Goal: Task Accomplishment & Management: Manage account settings

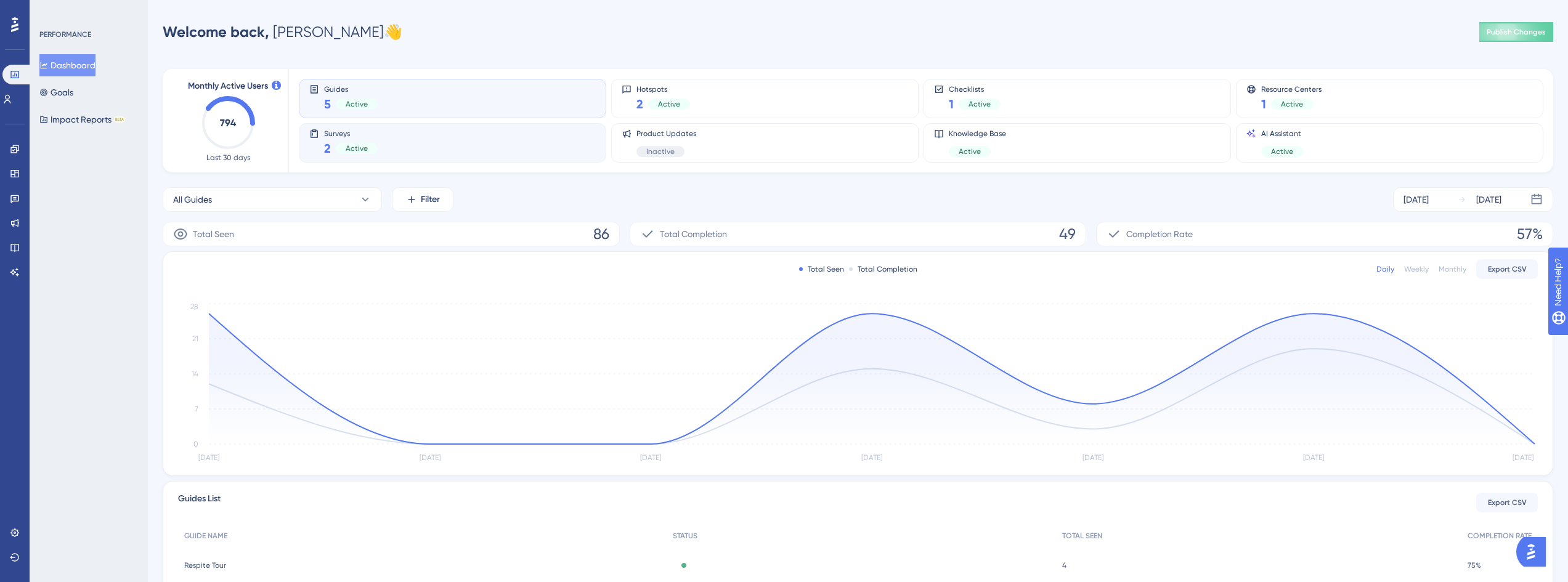
click at [475, 127] on div "Surveys 2 Active" at bounding box center [452, 143] width 307 height 39
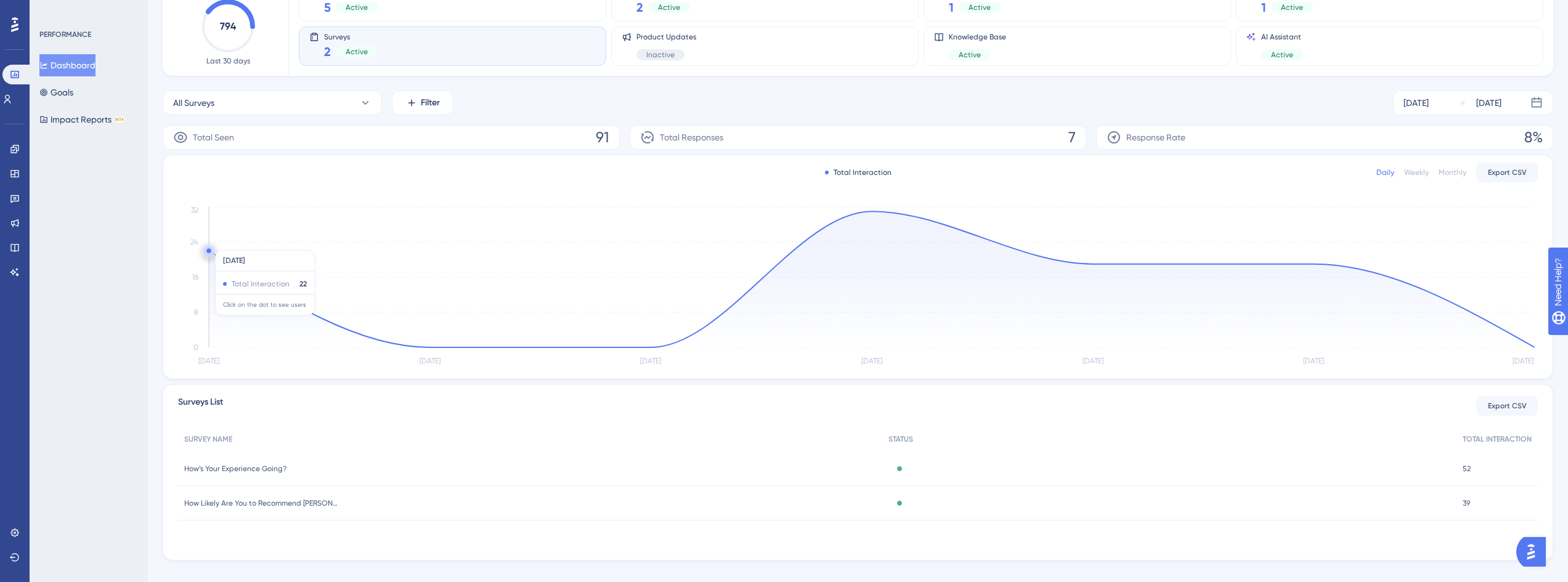
scroll to position [115, 0]
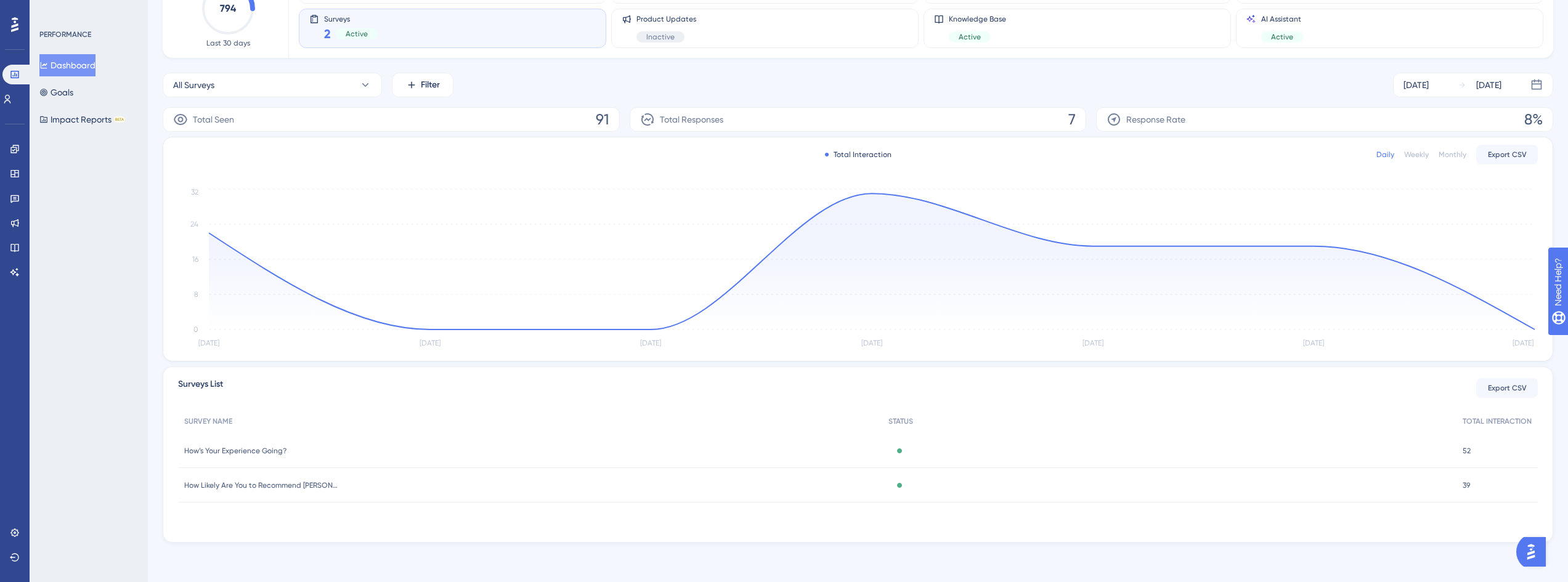
click at [258, 493] on div "How Likely Are You to Recommend [PERSON_NAME]? How Likely Are You to Recommend …" at bounding box center [530, 485] width 704 height 35
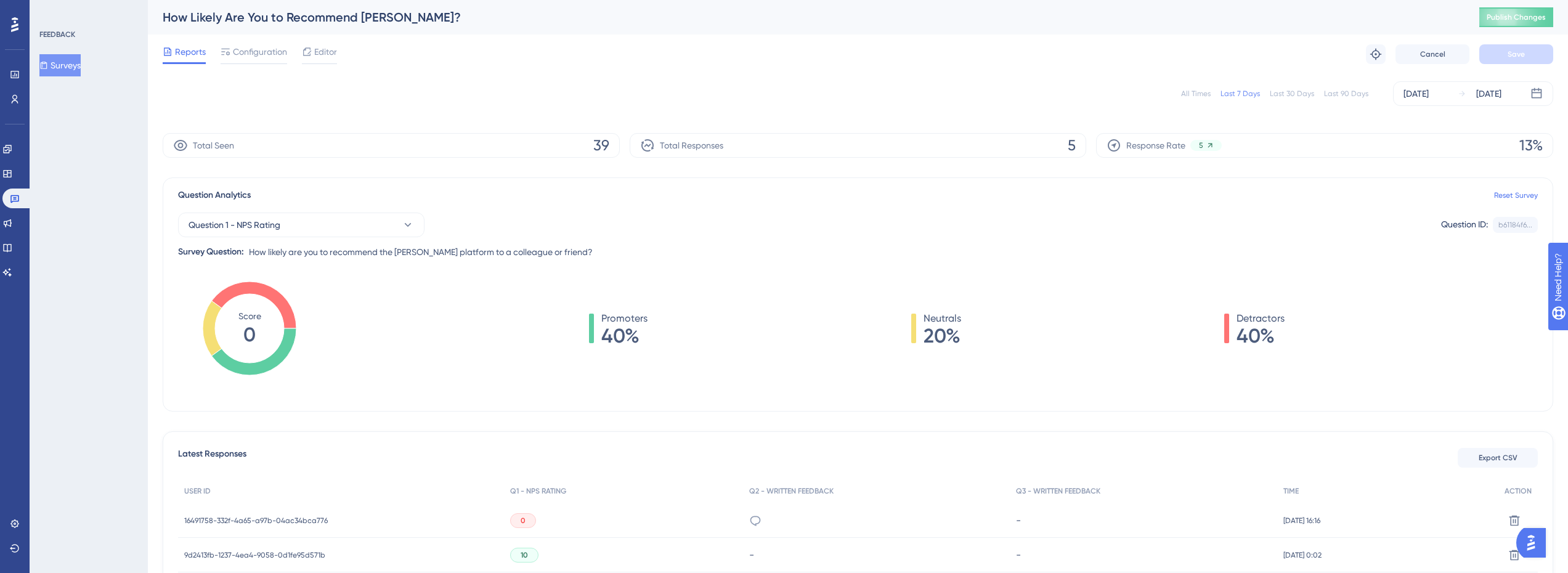
click at [1368, 93] on div "Last 90 Days" at bounding box center [1346, 93] width 44 height 10
click at [1227, 95] on div "Last 7 Days" at bounding box center [1240, 93] width 39 height 10
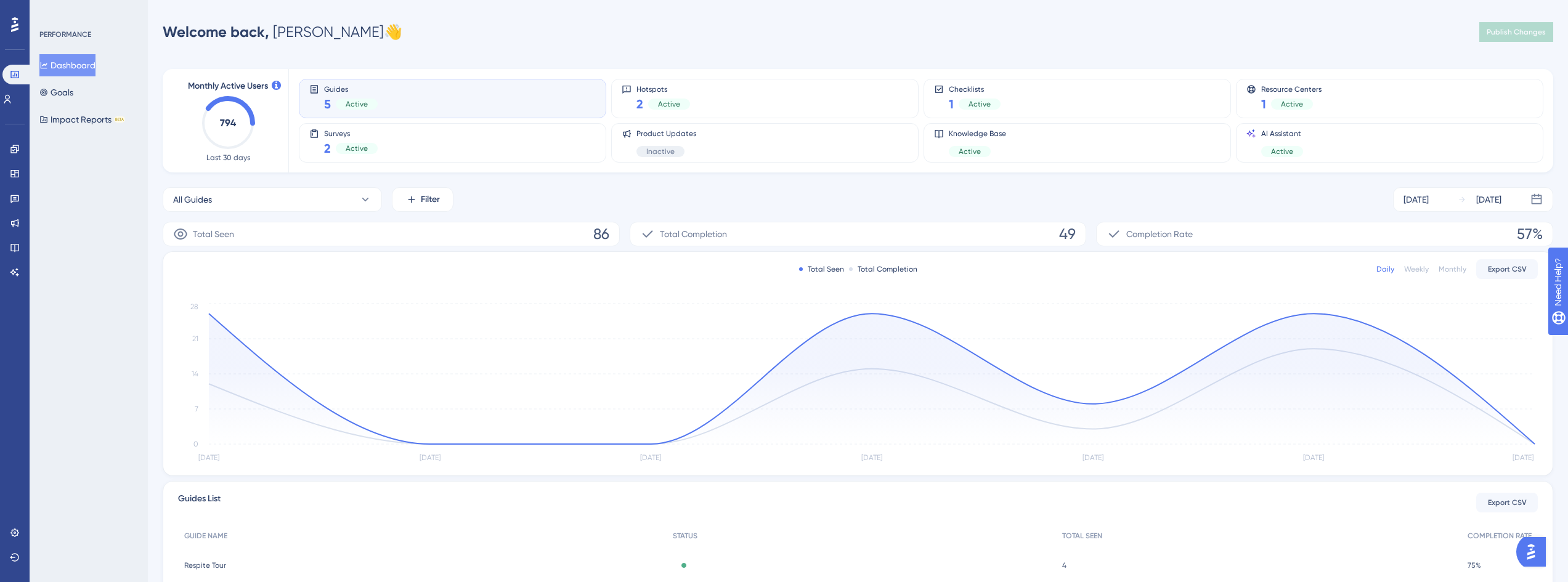
click at [27, 288] on div "Performance Users Engagement Widgets Feedback Product Updates Knowledge Base AI…" at bounding box center [14, 291] width 29 height 582
click at [20, 277] on link at bounding box center [14, 272] width 10 height 20
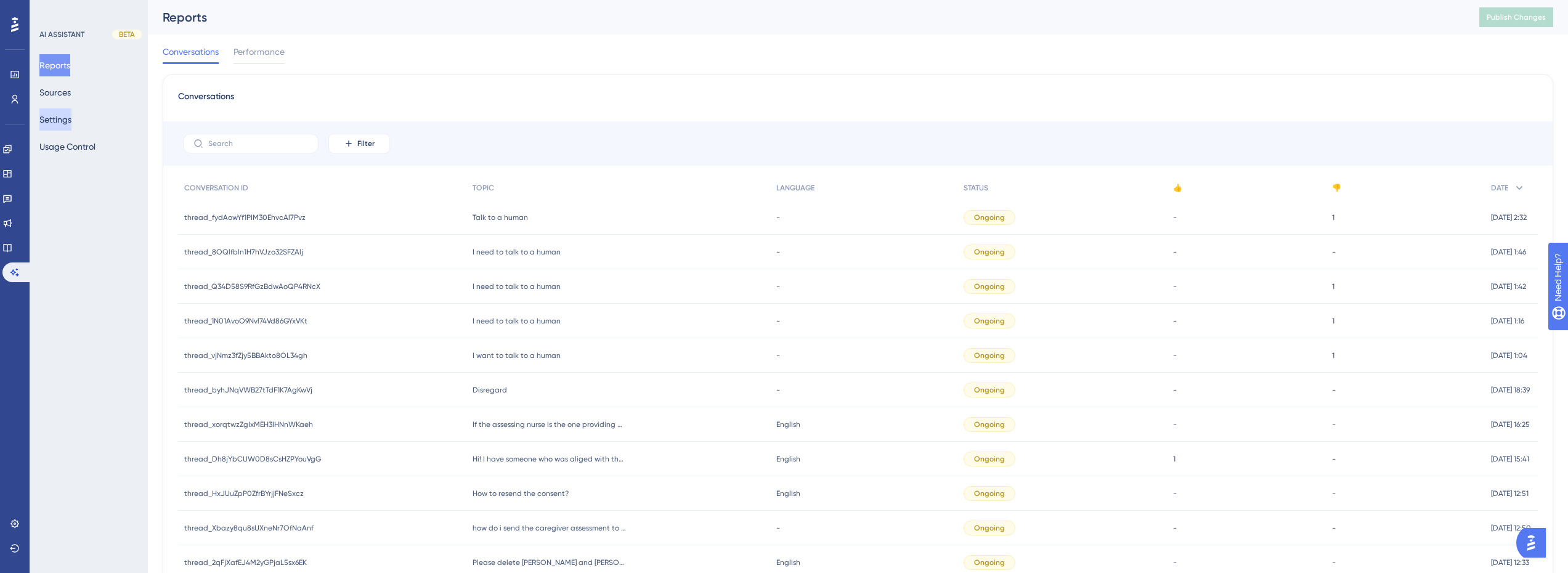
click at [71, 123] on button "Settings" at bounding box center [55, 119] width 32 height 22
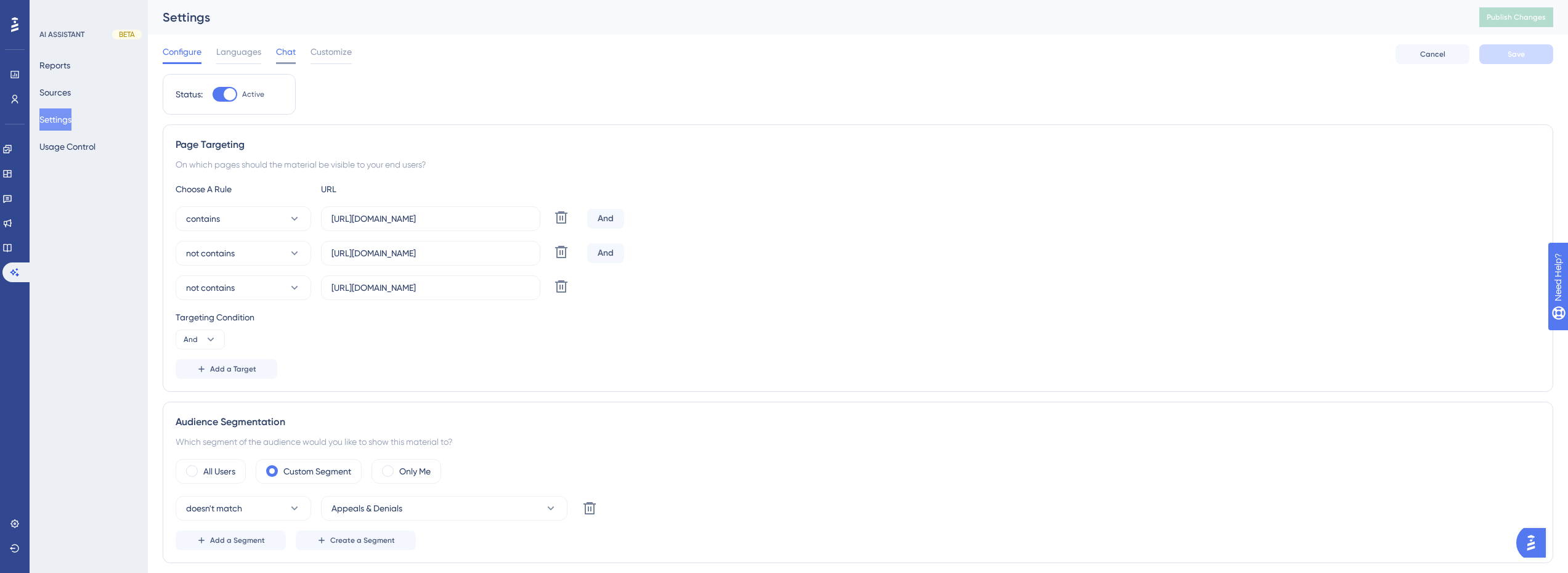
click at [286, 50] on span "Chat" at bounding box center [286, 52] width 20 height 15
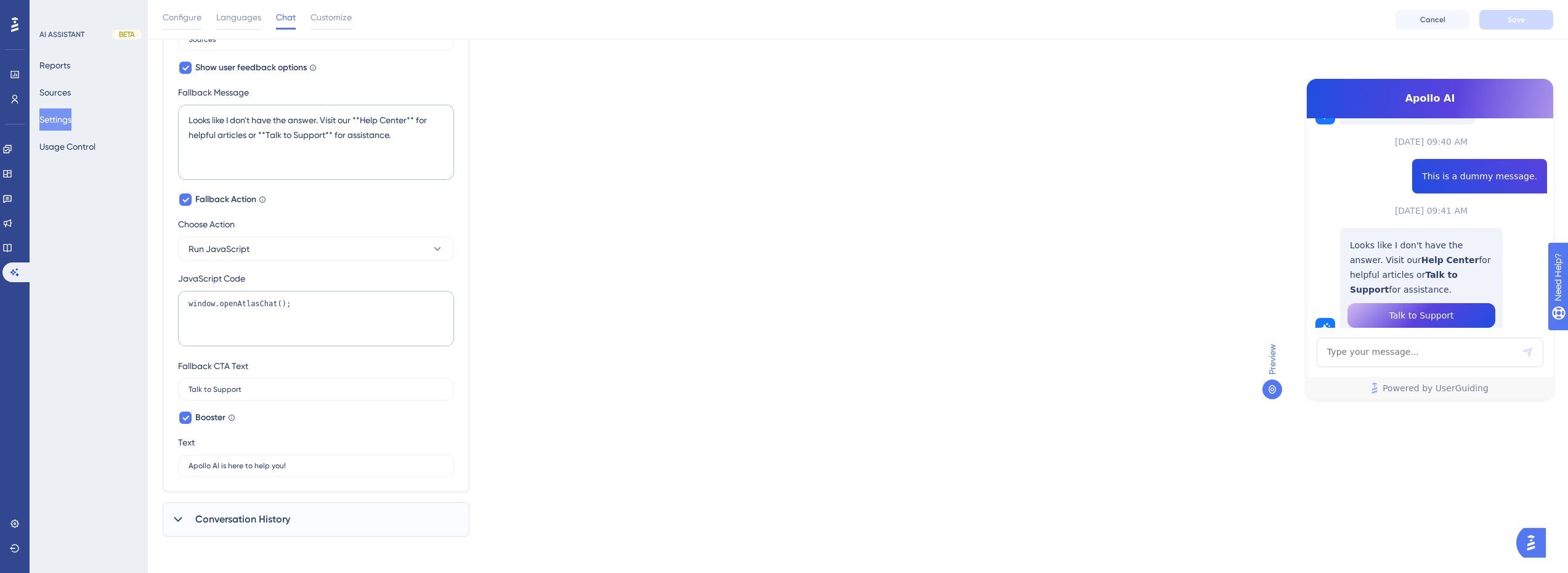
scroll to position [681, 0]
click at [295, 505] on div "Conversation History" at bounding box center [316, 516] width 307 height 35
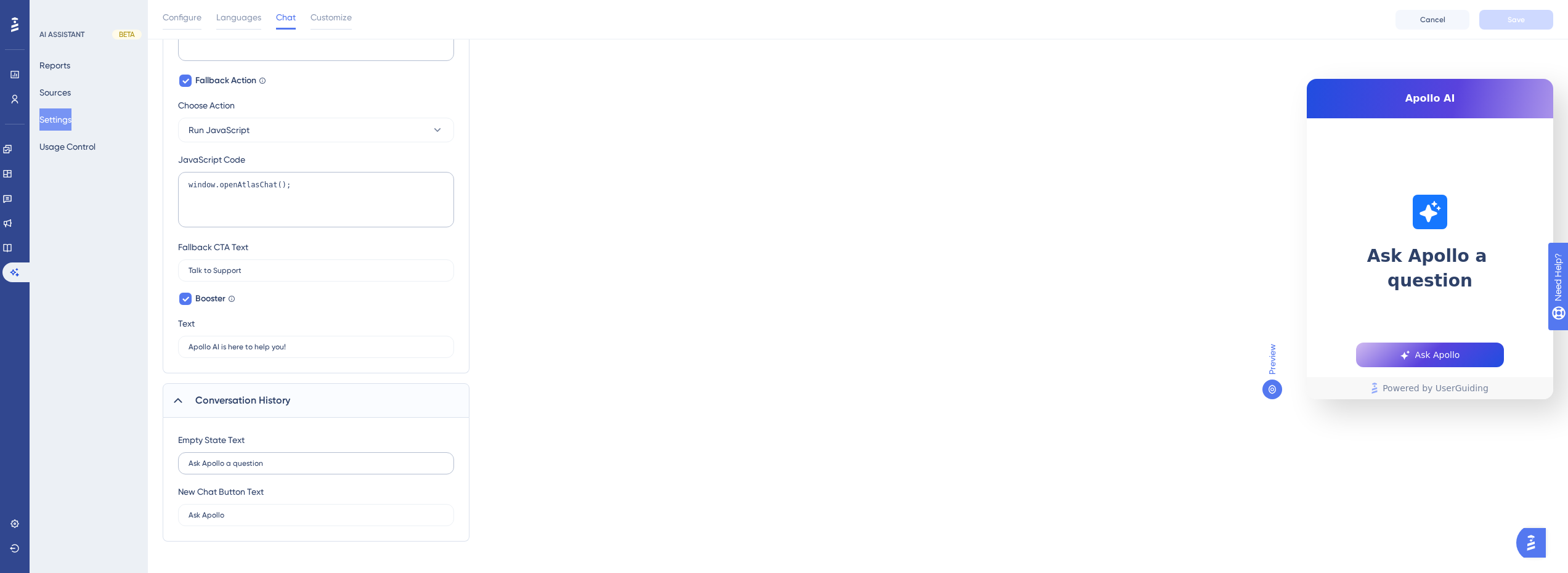
scroll to position [804, 0]
click at [255, 395] on span "Conversation History" at bounding box center [242, 392] width 95 height 15
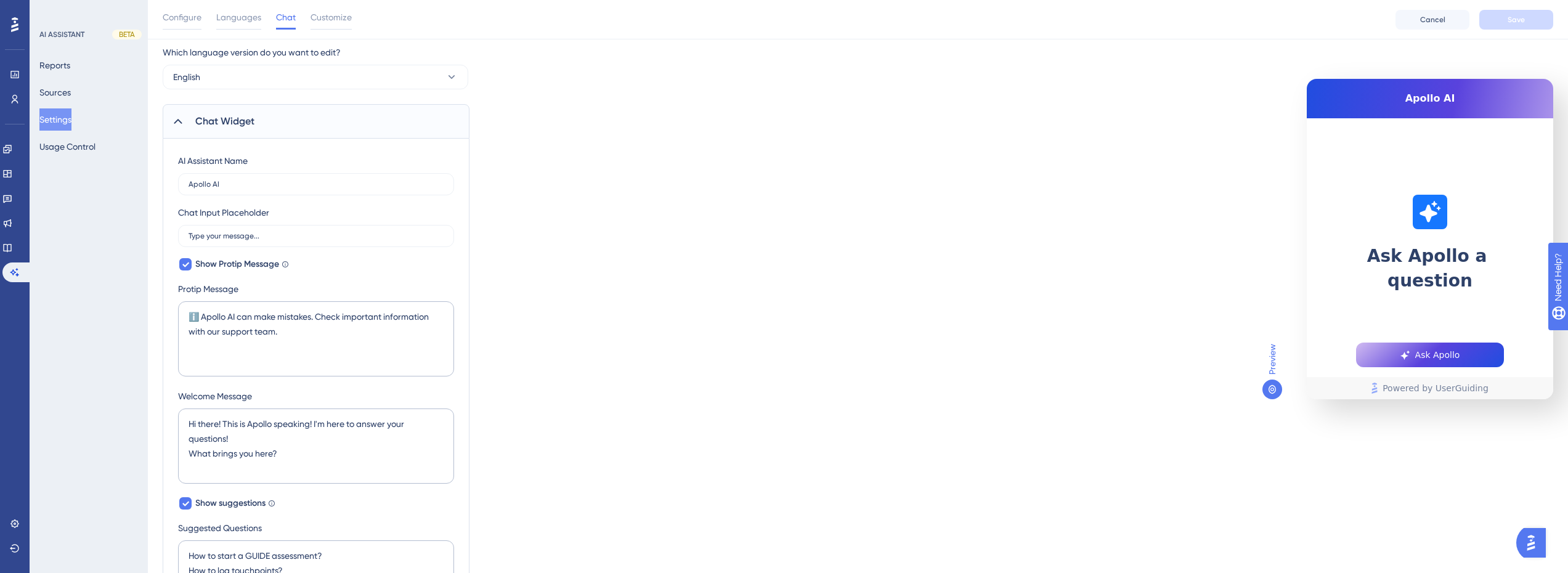
scroll to position [0, 0]
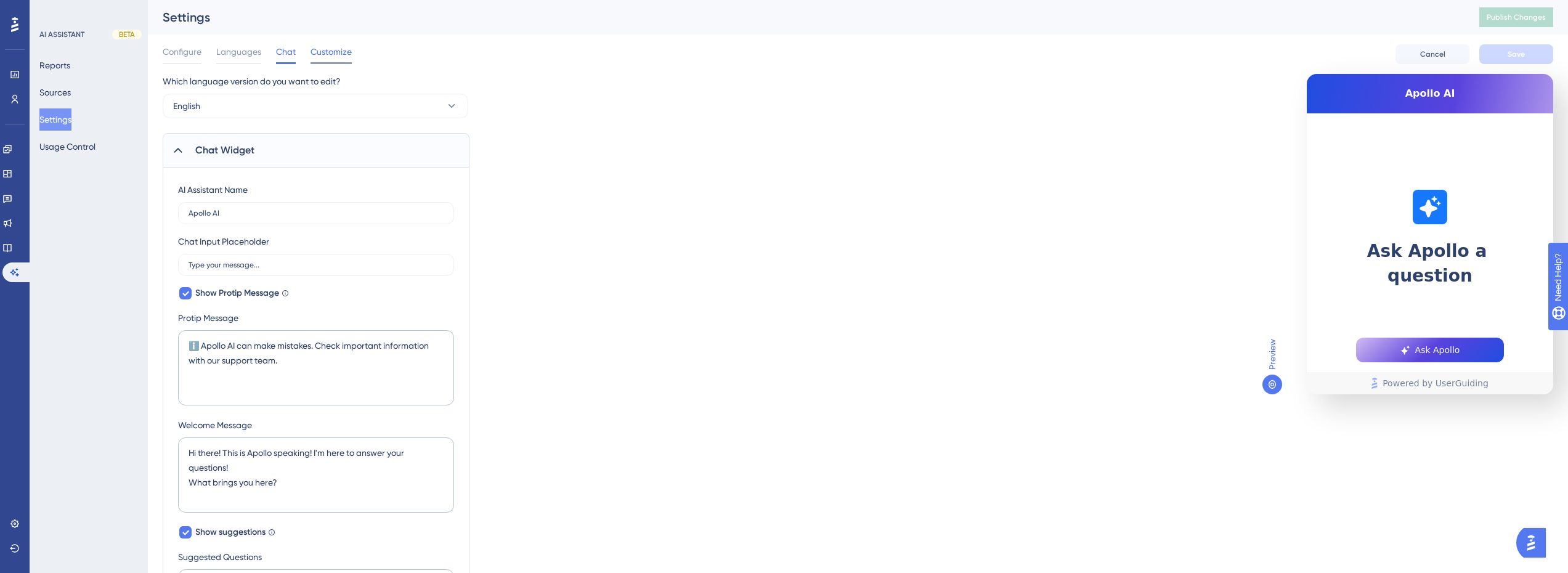
click at [331, 44] on span "Customize" at bounding box center [331, 52] width 41 height 15
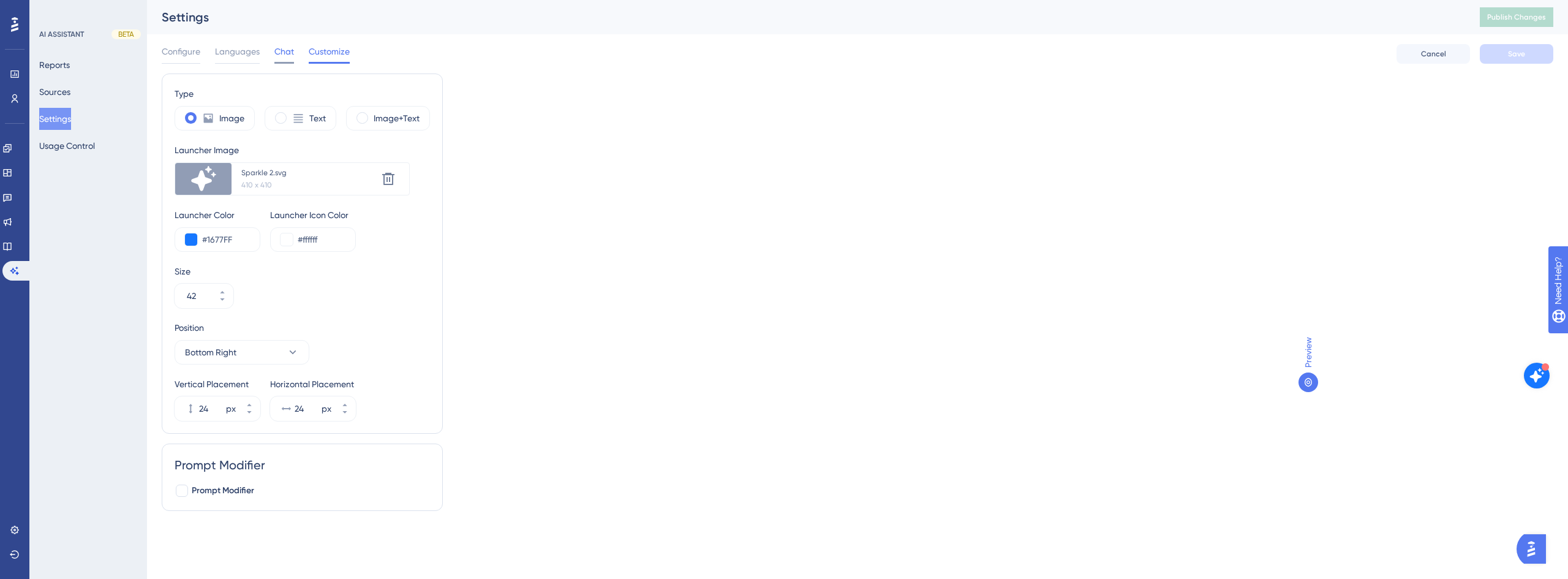
click at [282, 51] on span "Chat" at bounding box center [284, 51] width 19 height 15
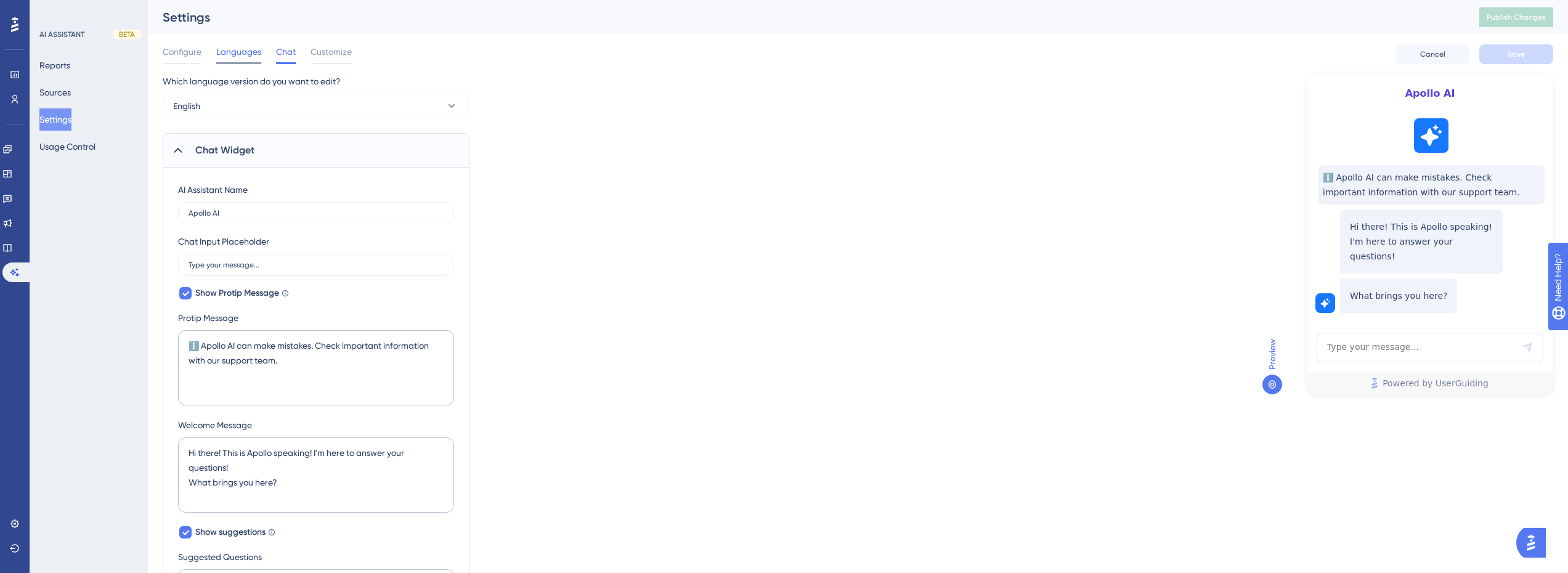
click at [258, 57] on span "Languages" at bounding box center [238, 52] width 45 height 15
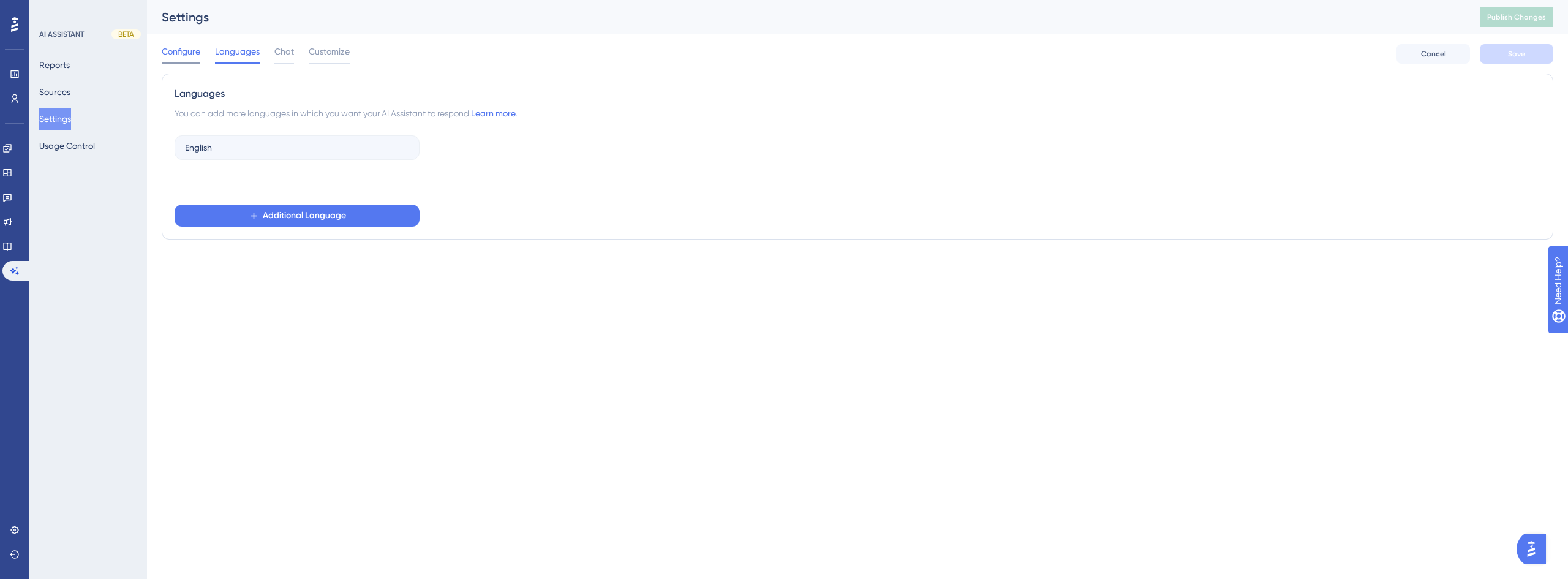
click at [191, 53] on span "Configure" at bounding box center [180, 51] width 38 height 15
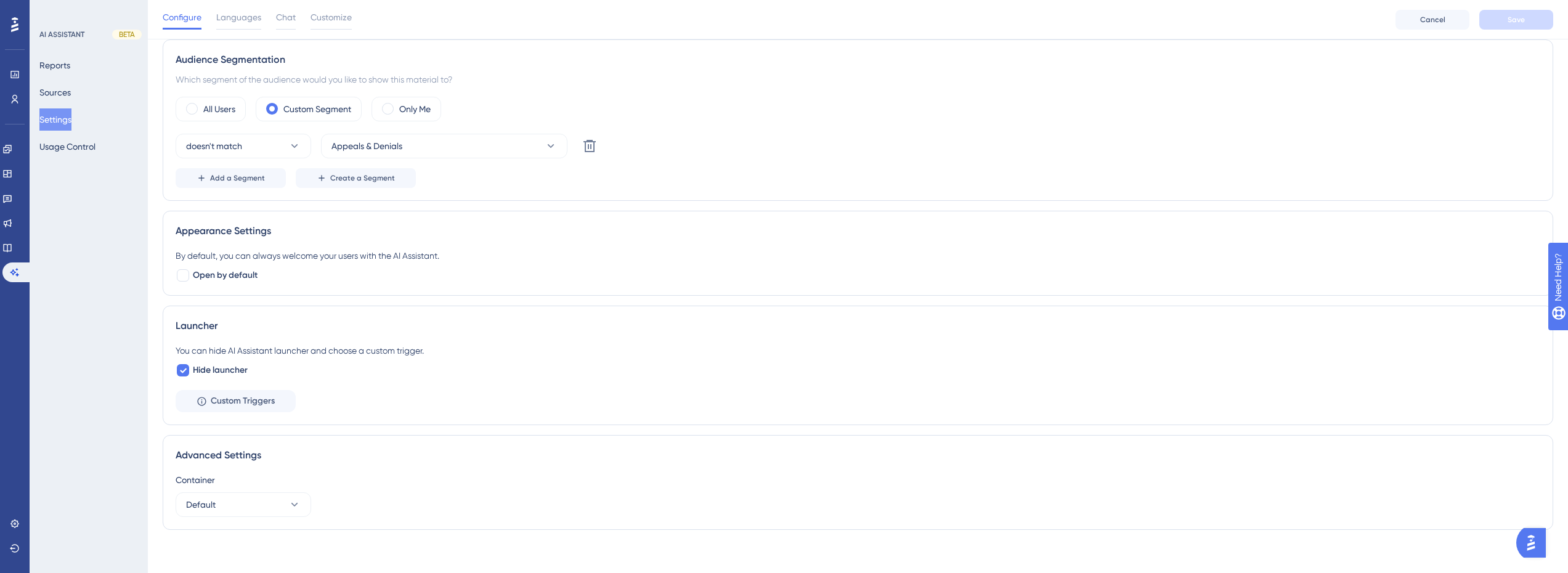
scroll to position [373, 0]
click at [220, 400] on span "Custom Triggers" at bounding box center [243, 395] width 64 height 15
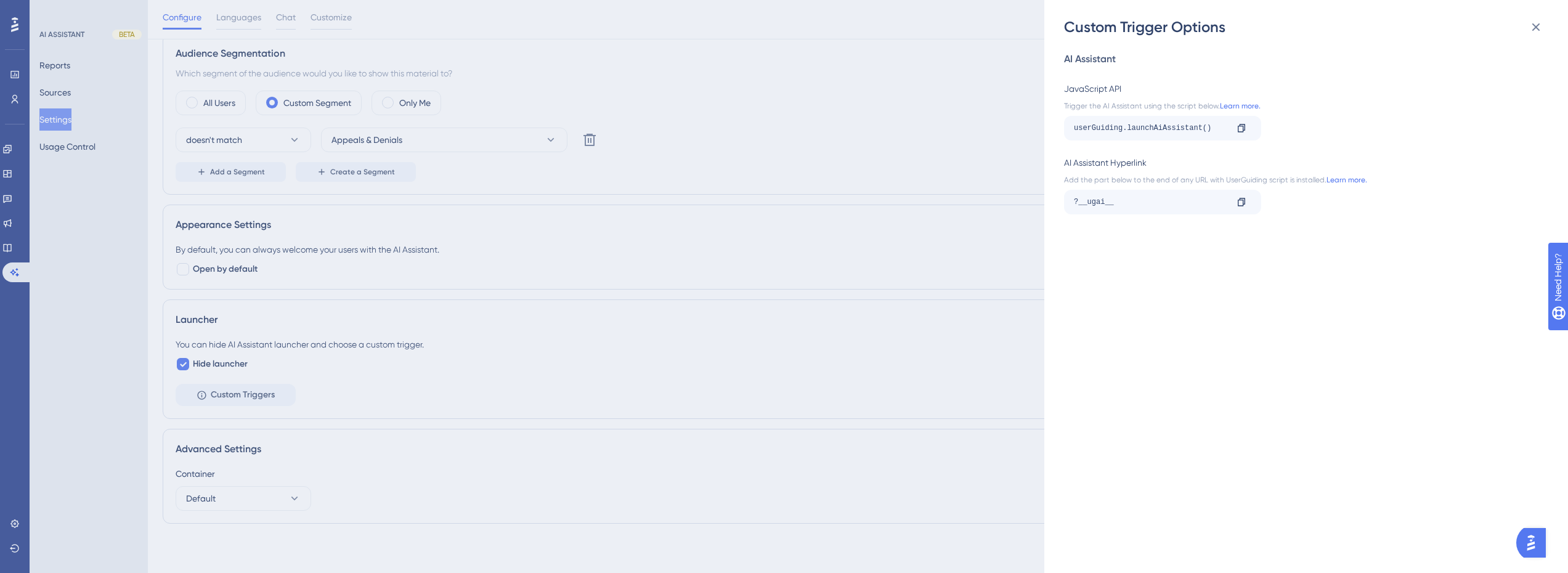
click at [812, 383] on div "Custom Trigger Options AI Assistant JavaScript API Trigger the AI Assistant usi…" at bounding box center [784, 286] width 1568 height 573
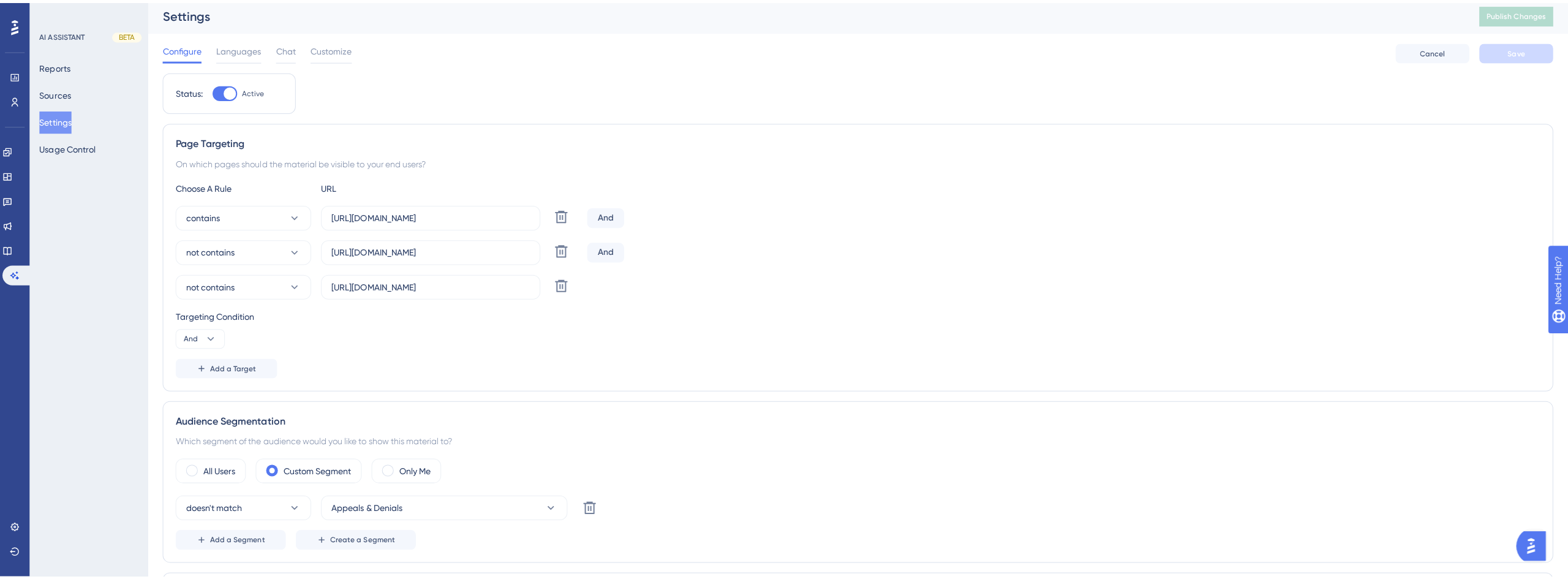
scroll to position [0, 0]
click at [82, 71] on div "Reports Sources Settings Usage Control" at bounding box center [88, 105] width 99 height 103
click at [21, 280] on div "Performance Users Engagement Widgets Feedback Product Updates Knowledge Base AI…" at bounding box center [14, 285] width 29 height 570
click at [71, 90] on button "Sources" at bounding box center [55, 92] width 31 height 22
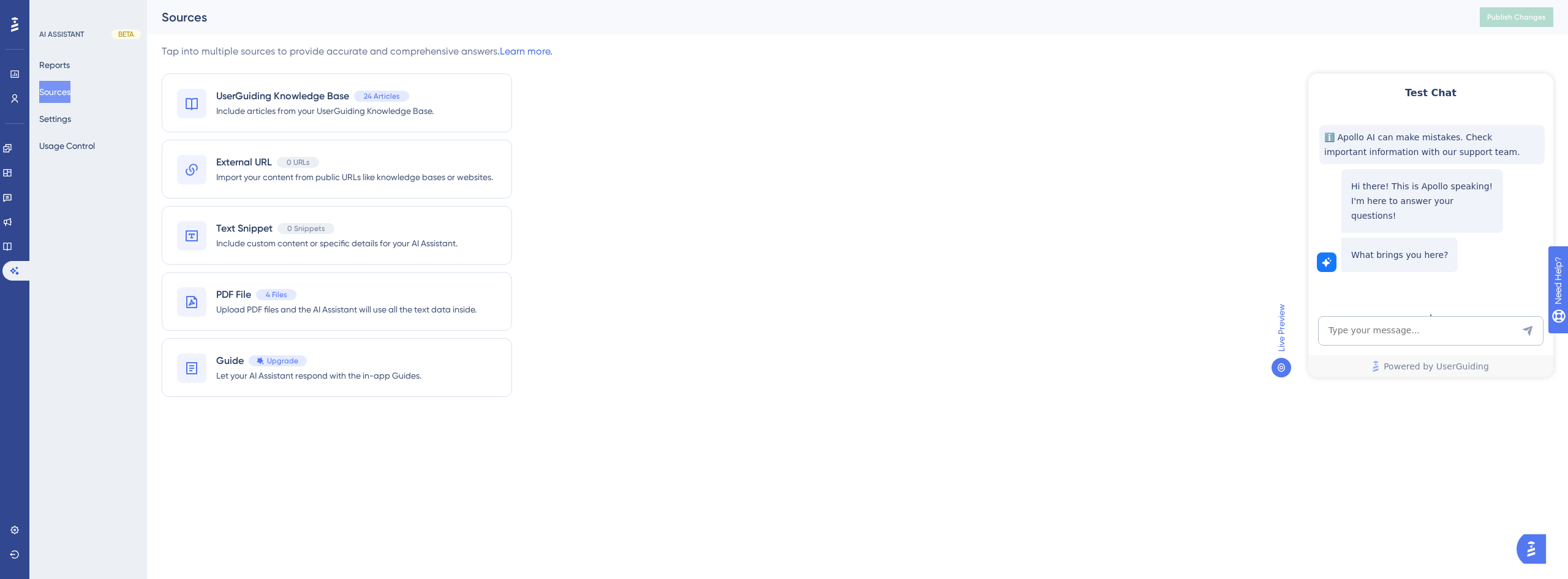
click at [38, 58] on div "AI ASSISTANT BETA Reports Sources Settings Usage Control" at bounding box center [88, 290] width 117 height 579
click at [71, 130] on div "Reports Sources Settings Usage Control" at bounding box center [88, 105] width 99 height 103
click at [71, 121] on button "Settings" at bounding box center [55, 119] width 32 height 22
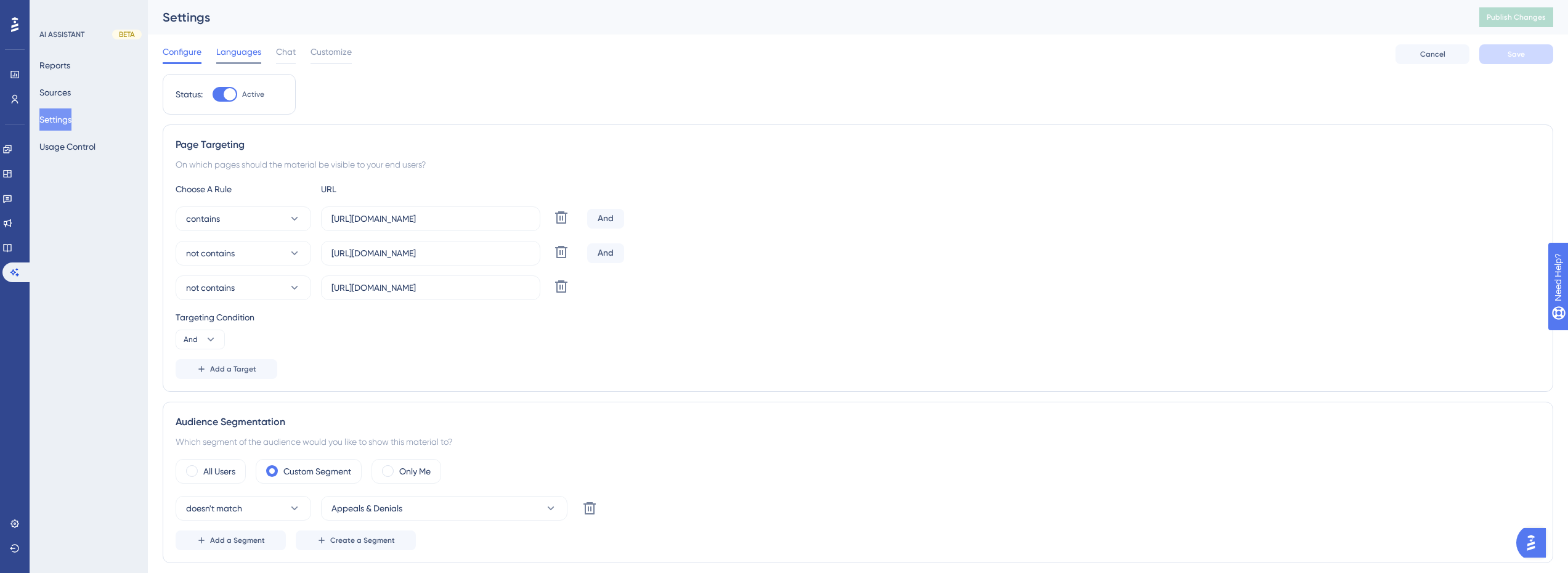
click at [236, 49] on span "Languages" at bounding box center [238, 52] width 45 height 15
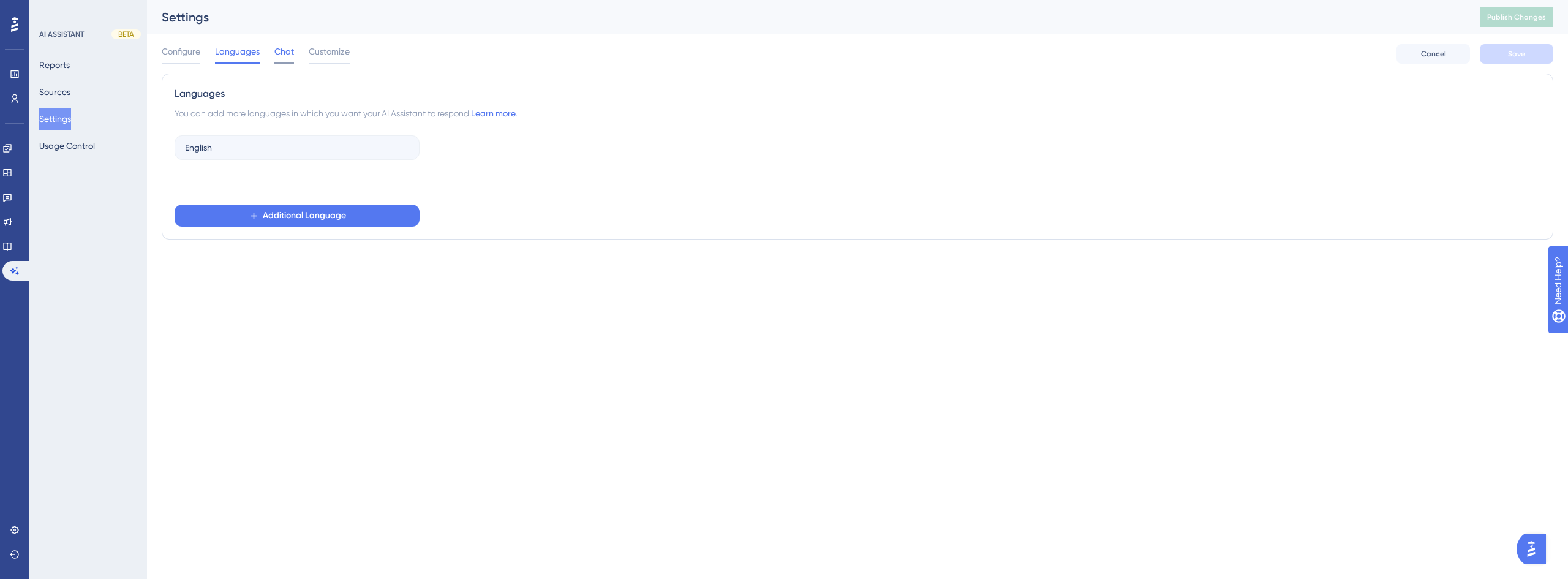
click at [284, 56] on span "Chat" at bounding box center [284, 51] width 19 height 15
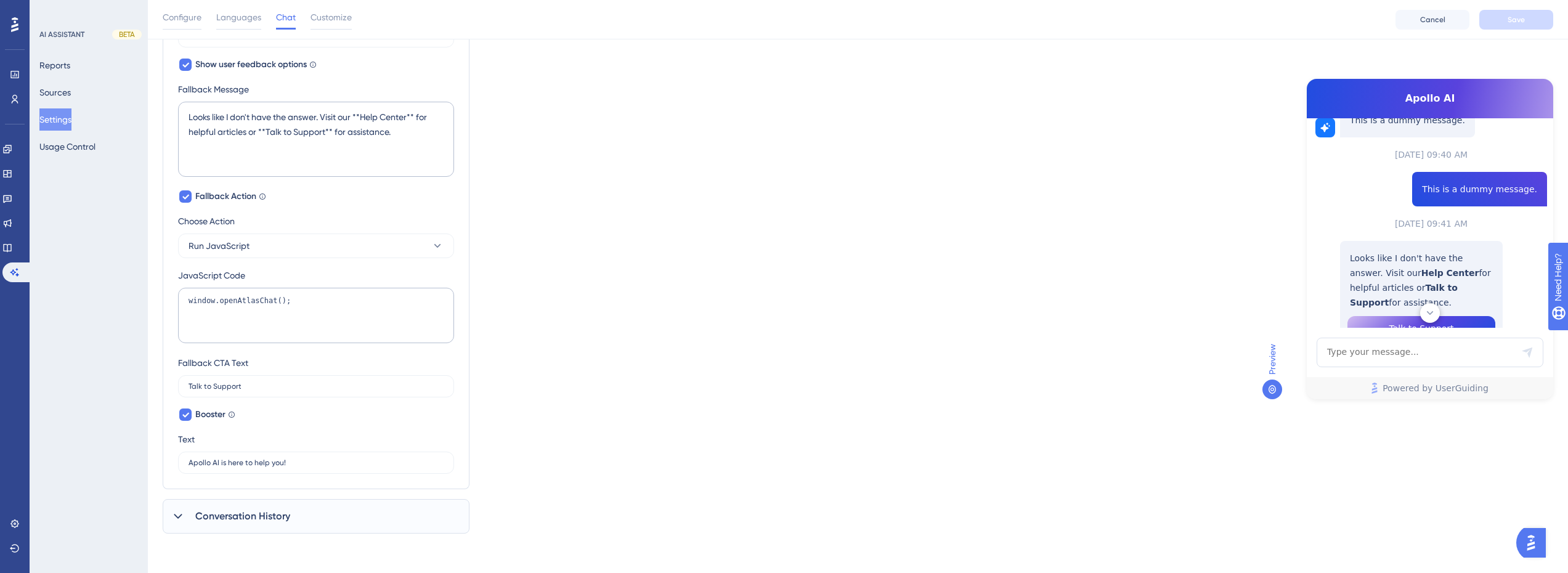
scroll to position [454, 0]
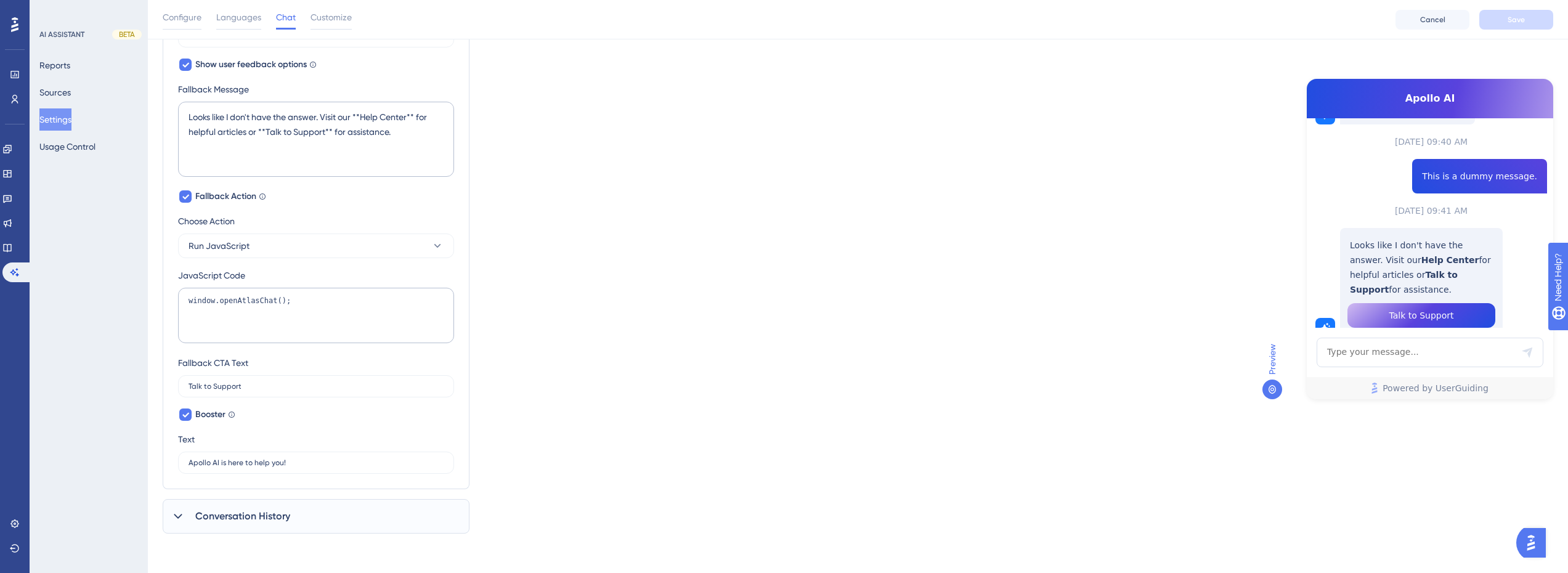
click at [69, 405] on div "AI ASSISTANT BETA Reports Sources Settings Usage Control" at bounding box center [88, 286] width 118 height 573
click at [1443, 367] on div "Powered by UserGuiding" at bounding box center [1429, 368] width 246 height 61
click at [124, 338] on div "AI ASSISTANT BETA Reports Sources Settings Usage Control" at bounding box center [88, 286] width 118 height 573
click at [186, 415] on icon at bounding box center [185, 415] width 7 height 5
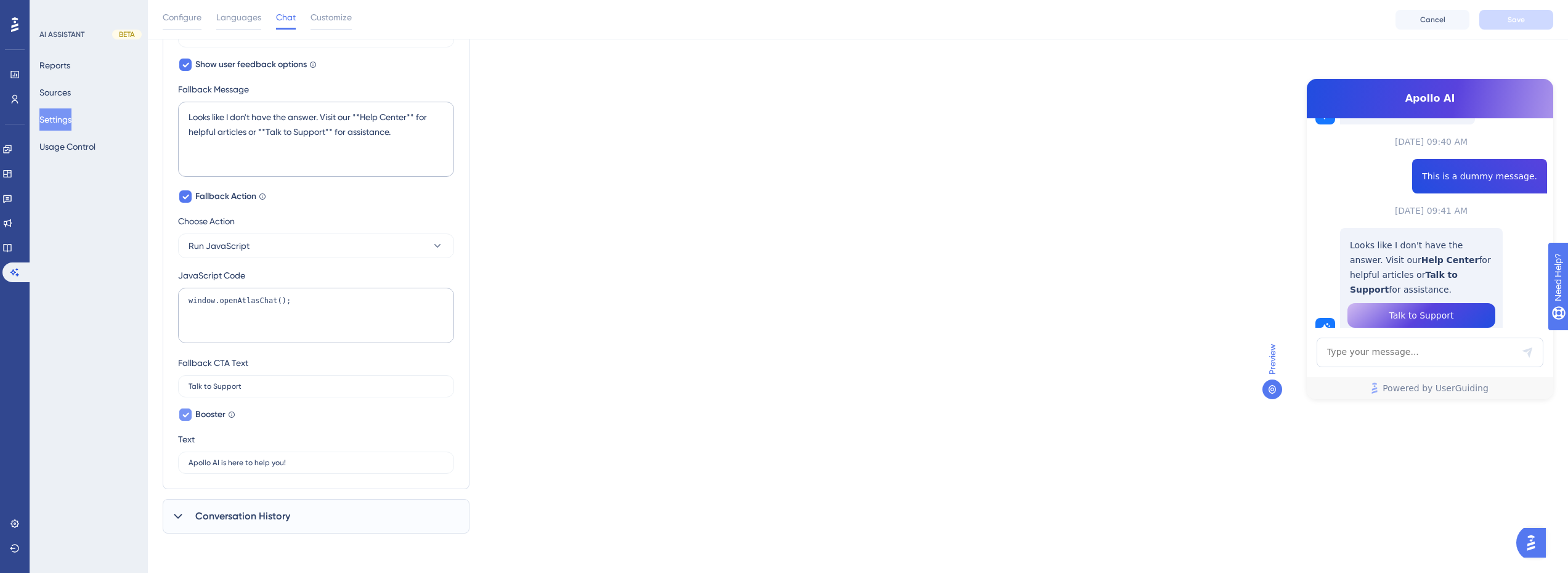
scroll to position [628, 0]
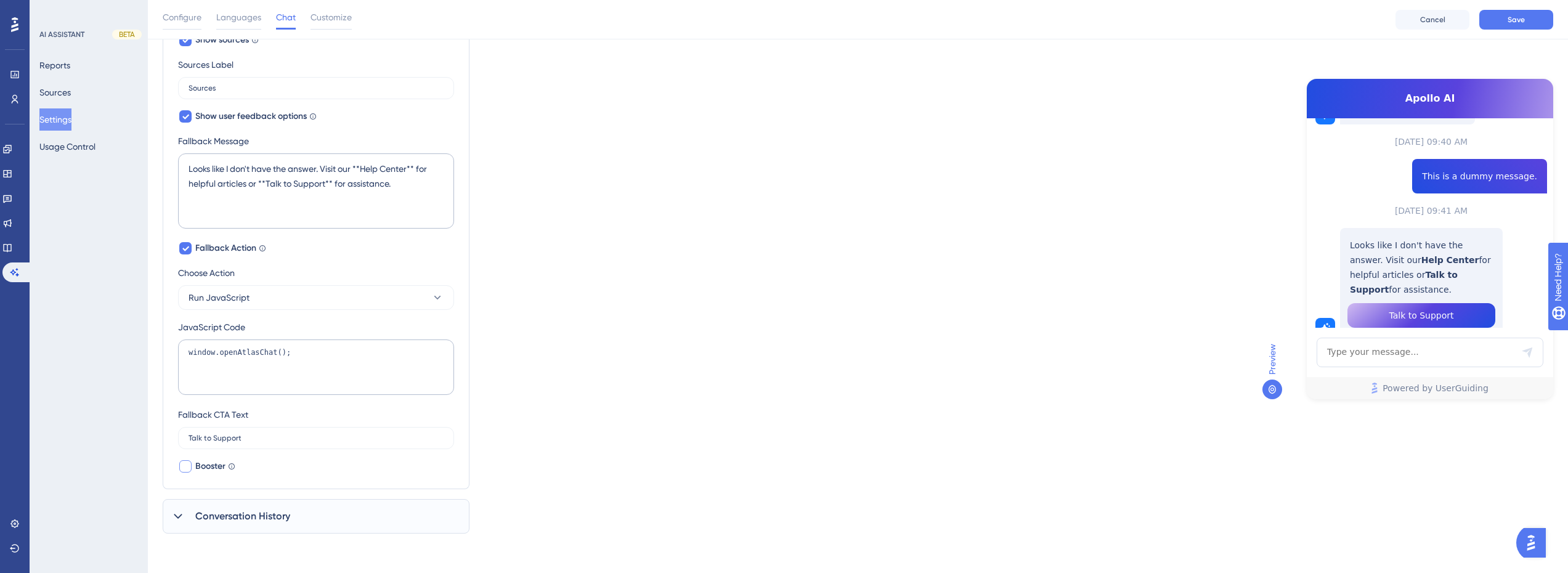
click at [187, 466] on div at bounding box center [185, 466] width 12 height 12
checkbox input "true"
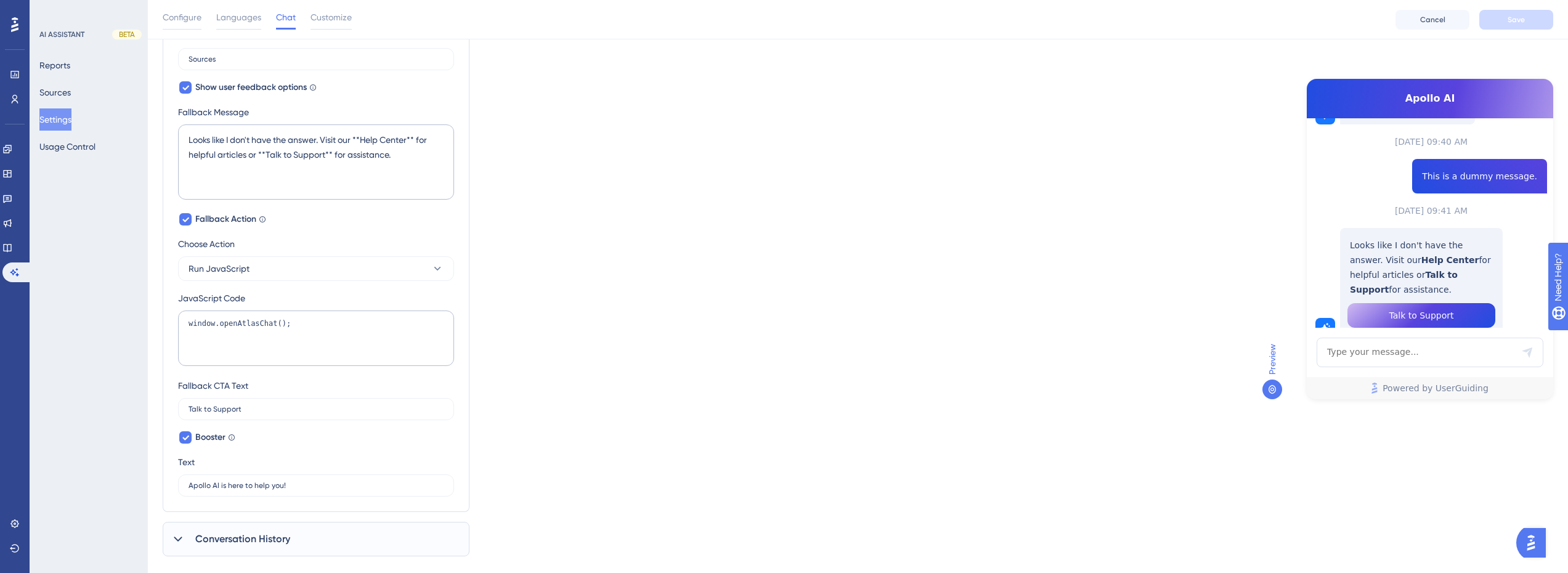
scroll to position [681, 0]
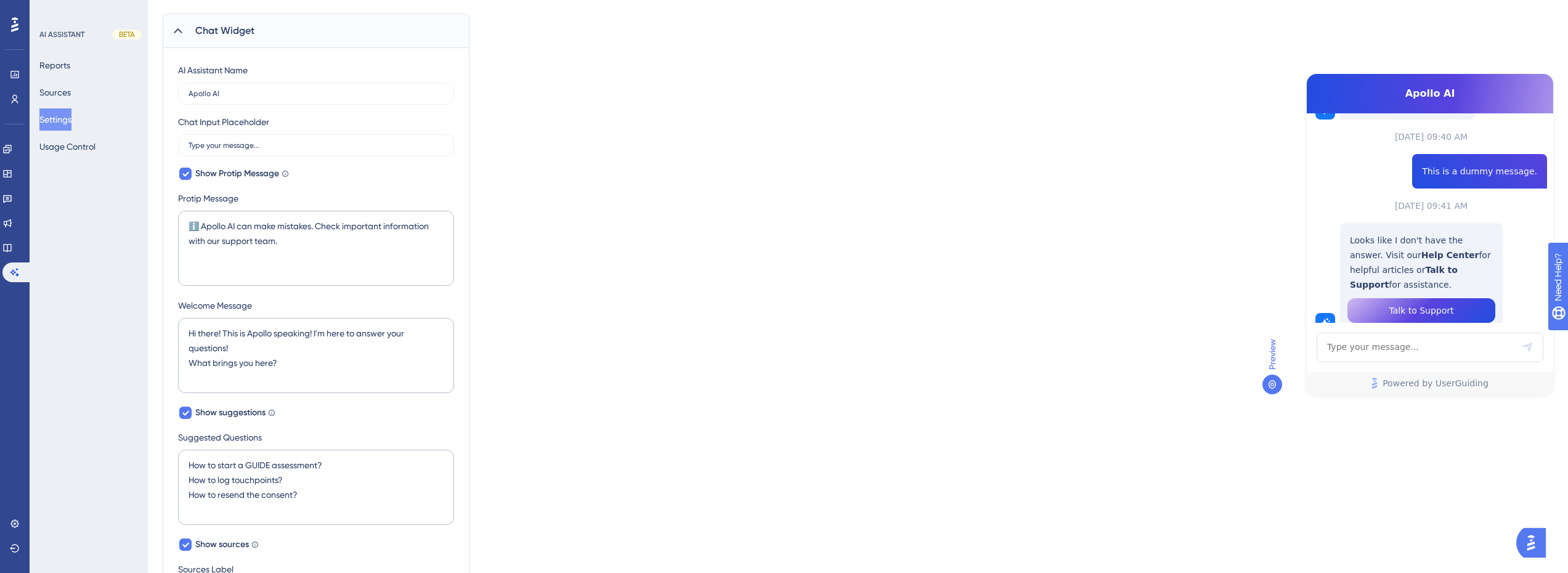
scroll to position [0, 0]
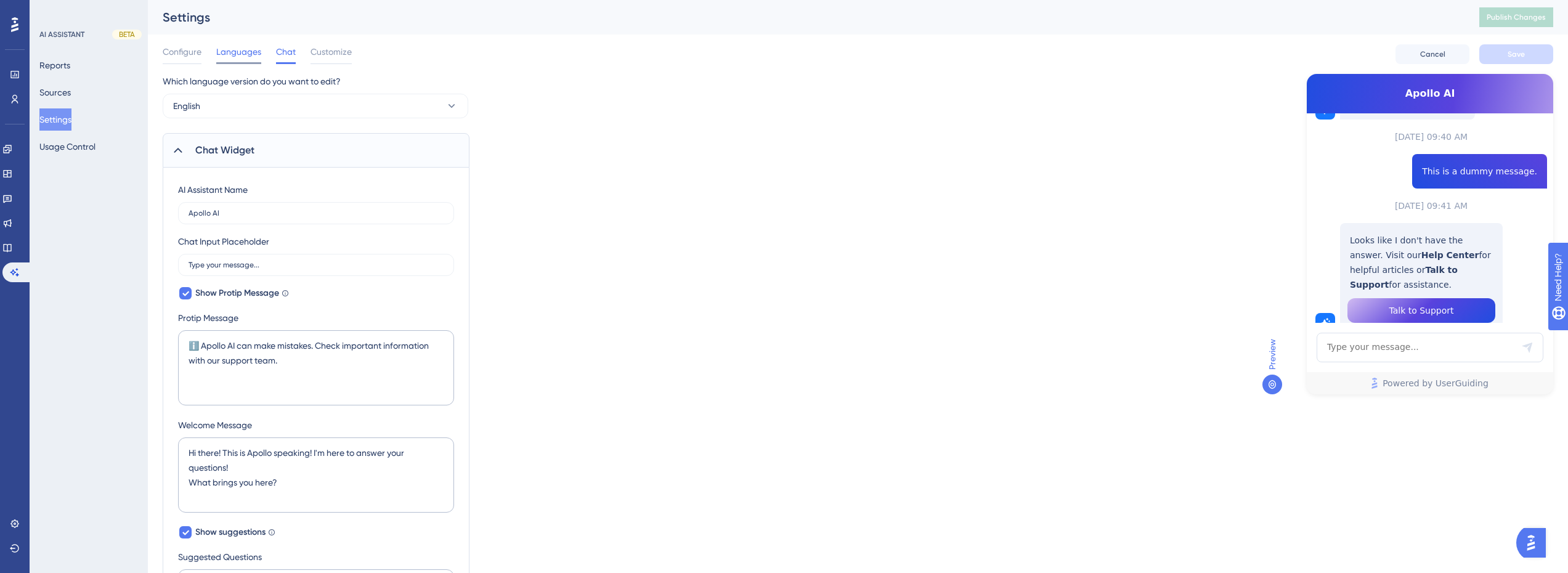
click at [235, 52] on span "Languages" at bounding box center [238, 52] width 45 height 15
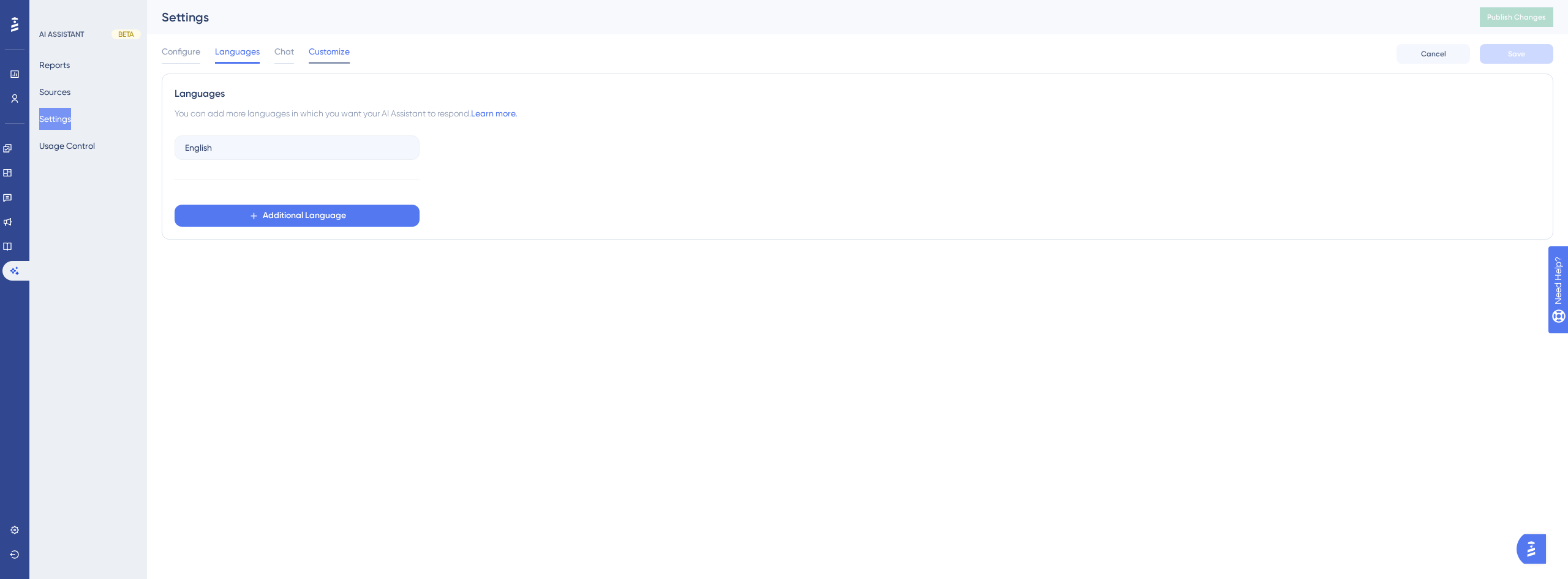
click at [312, 53] on span "Customize" at bounding box center [329, 51] width 41 height 15
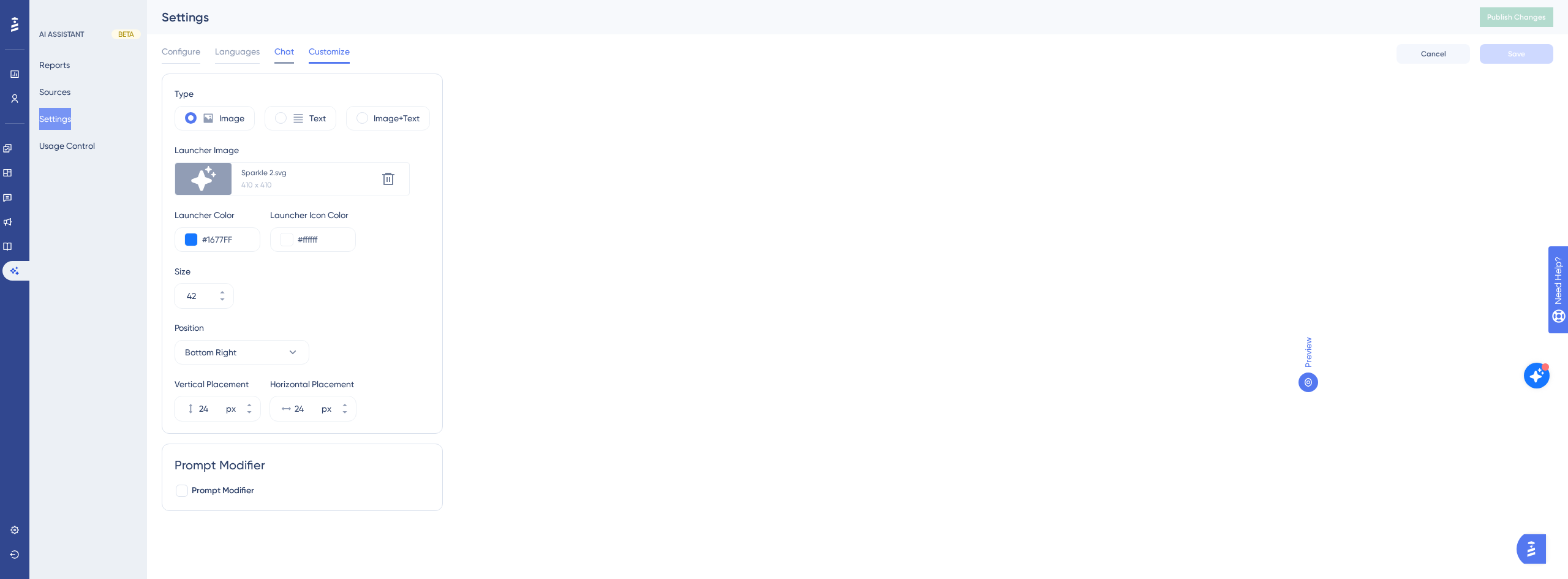
click at [288, 51] on span "Chat" at bounding box center [284, 51] width 19 height 15
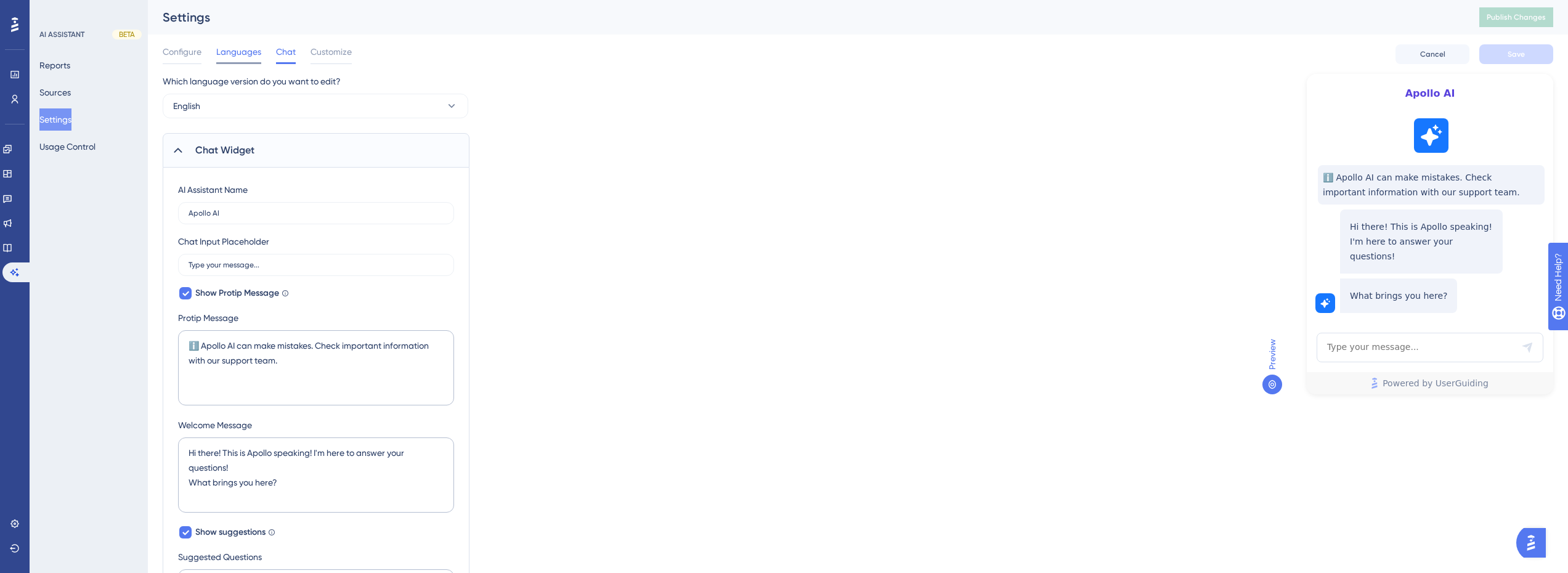
click at [251, 54] on span "Languages" at bounding box center [238, 52] width 45 height 15
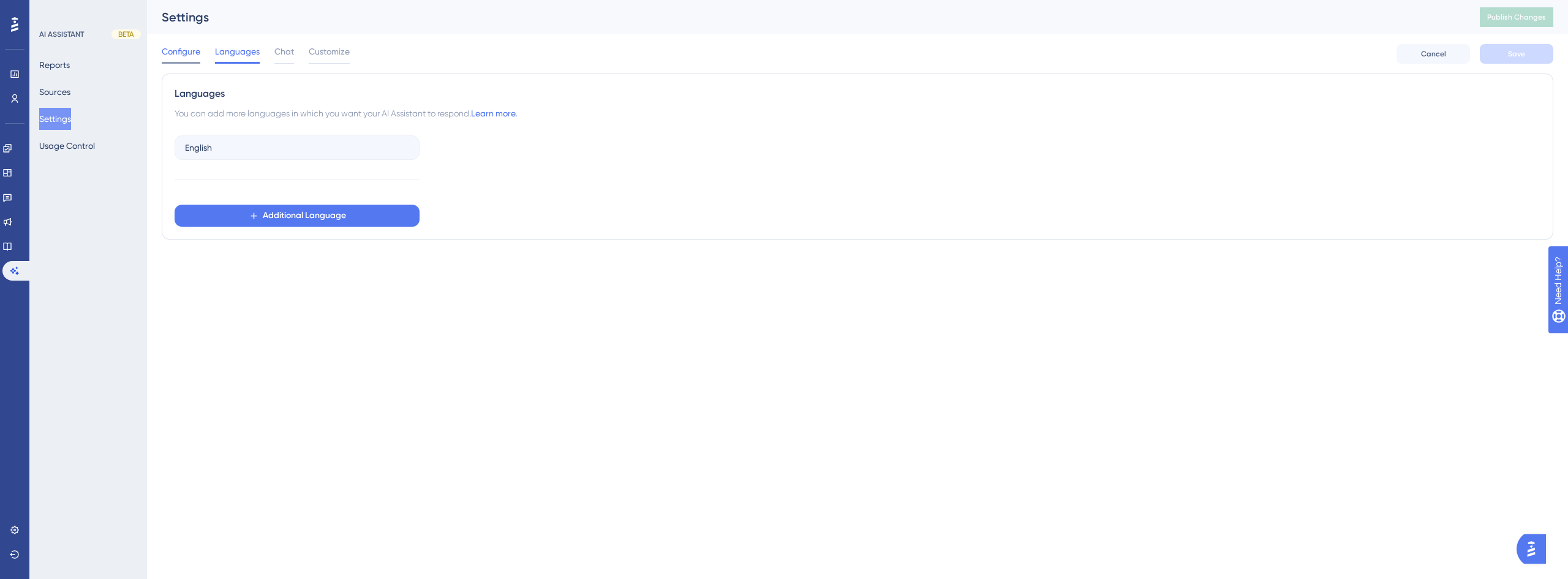
click at [195, 55] on span "Configure" at bounding box center [180, 51] width 38 height 15
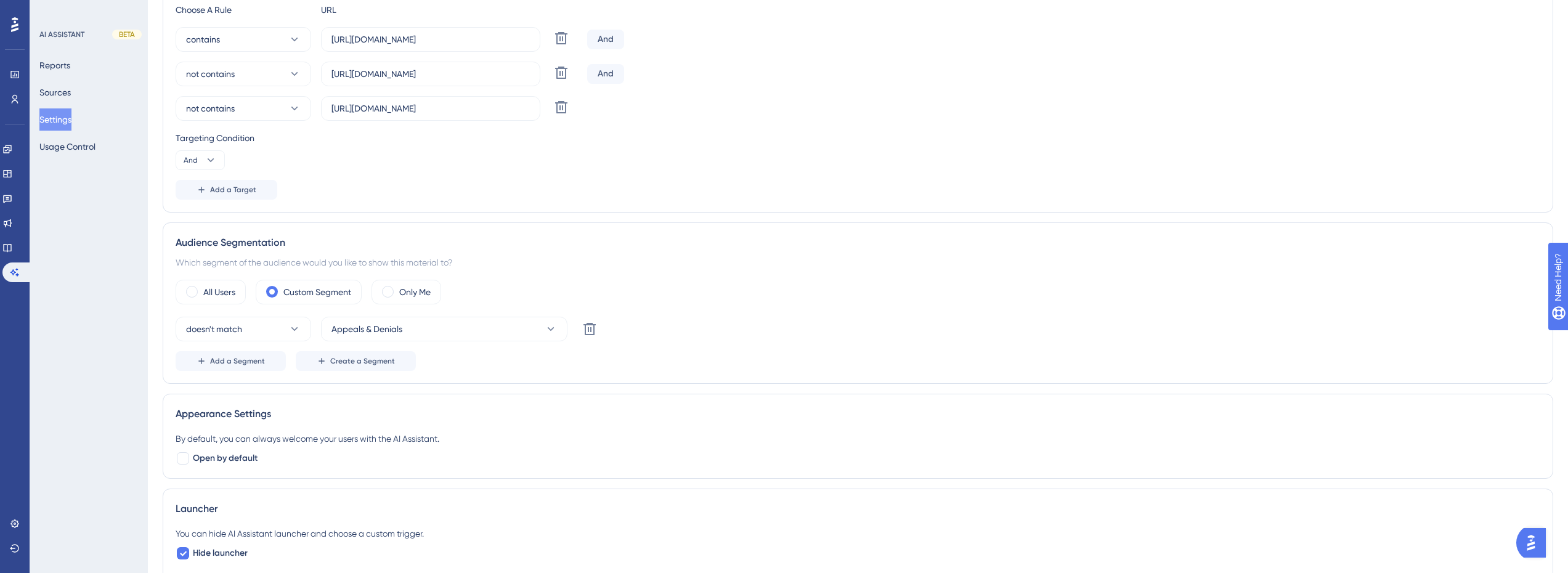
scroll to position [368, 0]
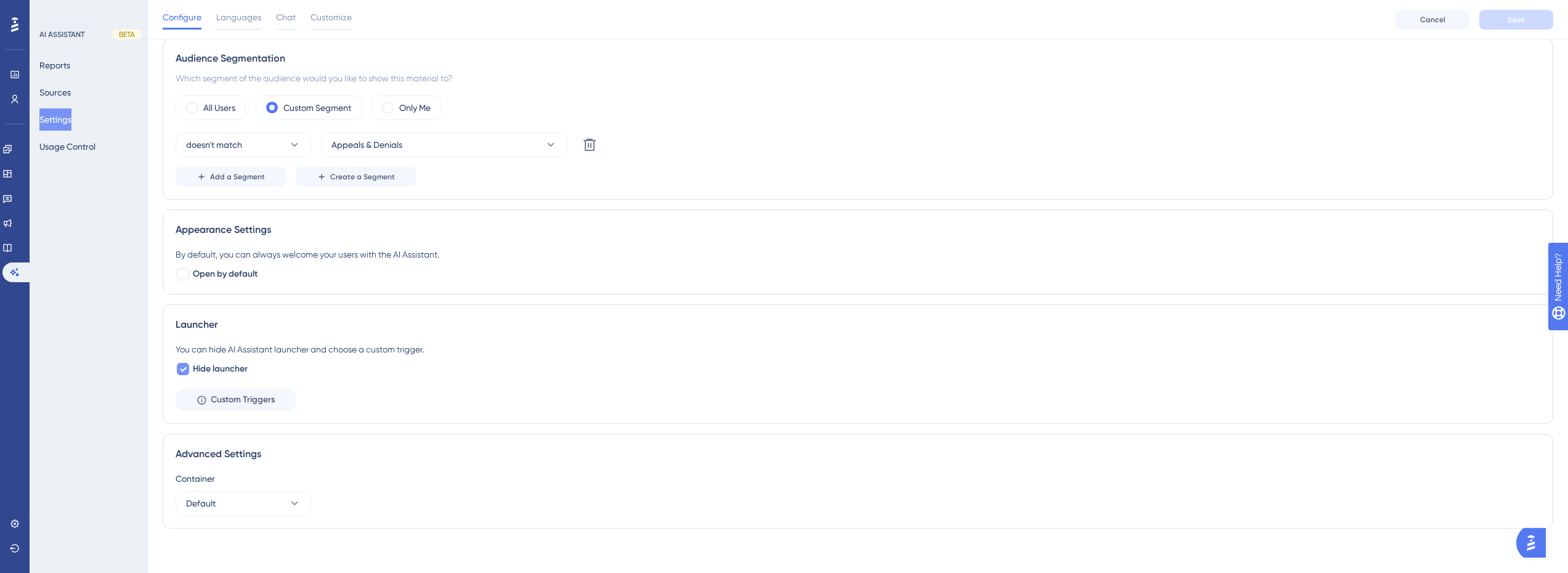
click at [183, 369] on icon at bounding box center [183, 369] width 7 height 10
checkbox input "false"
click at [1511, 16] on span "Save" at bounding box center [1516, 20] width 17 height 10
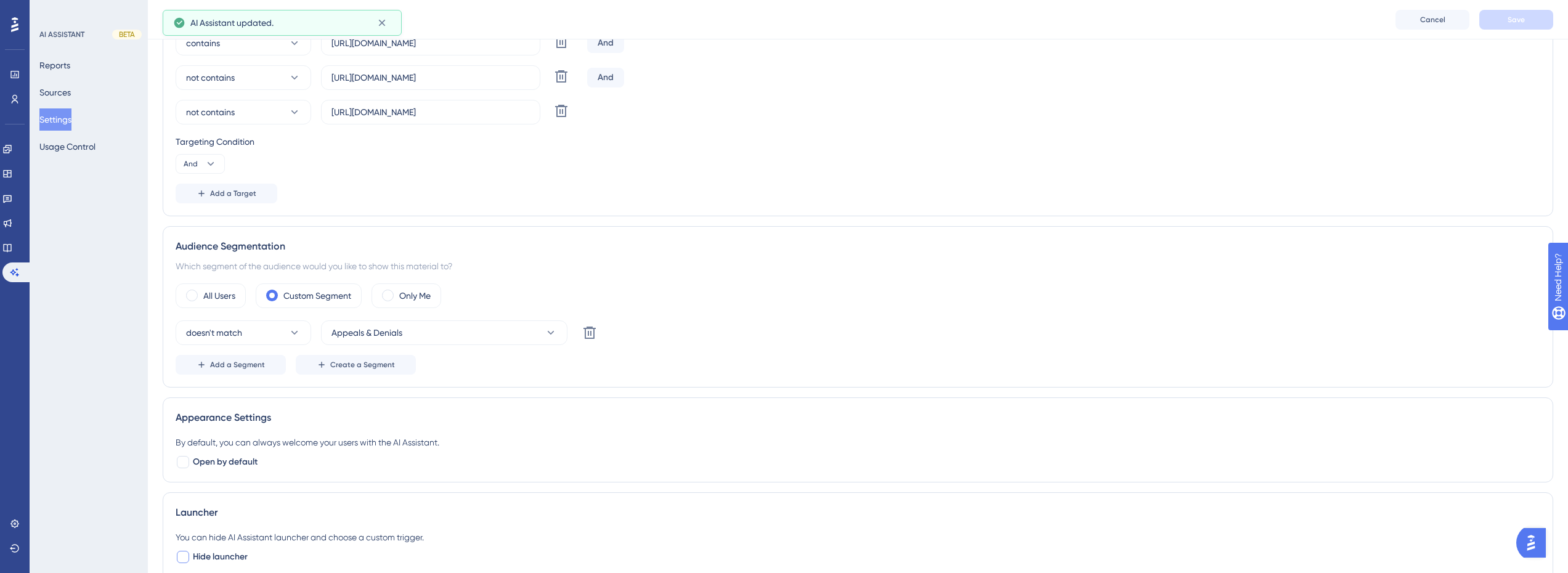
scroll to position [0, 0]
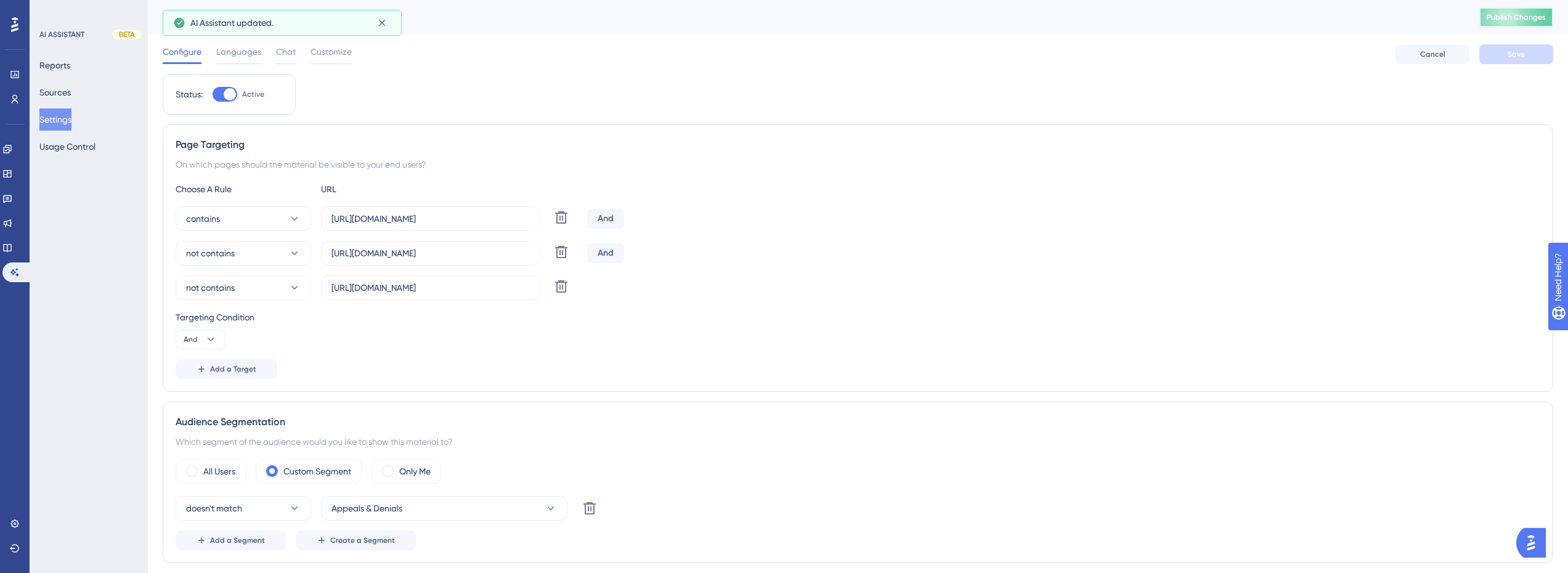
click at [1521, 20] on span "Publish Changes" at bounding box center [1516, 17] width 59 height 10
click at [287, 50] on span "Chat" at bounding box center [286, 52] width 20 height 15
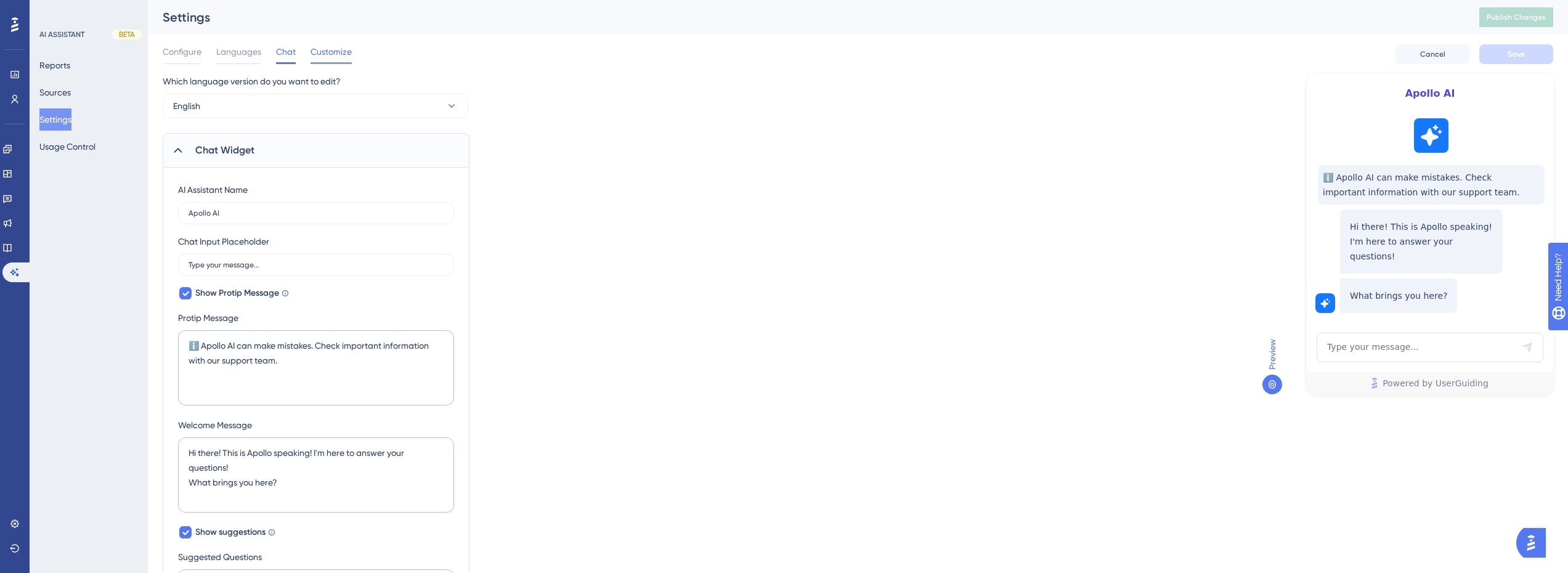
click at [337, 50] on span "Customize" at bounding box center [331, 52] width 41 height 15
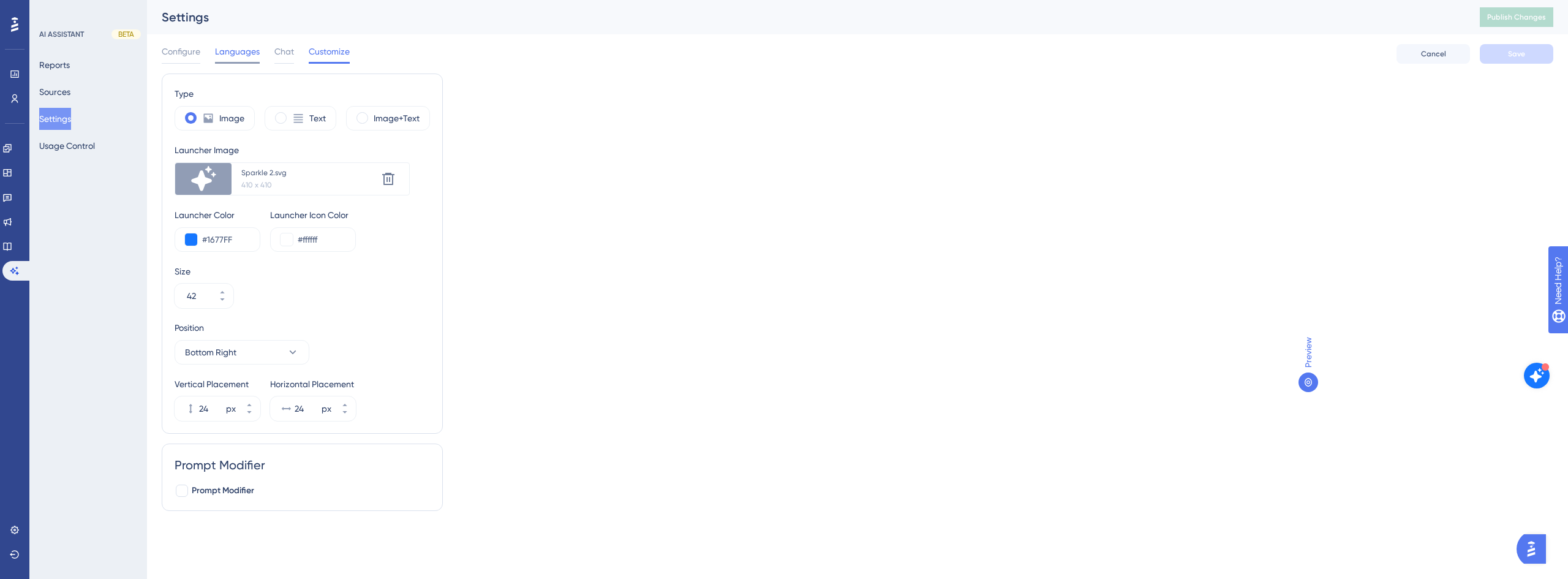
click at [244, 53] on span "Languages" at bounding box center [237, 51] width 45 height 15
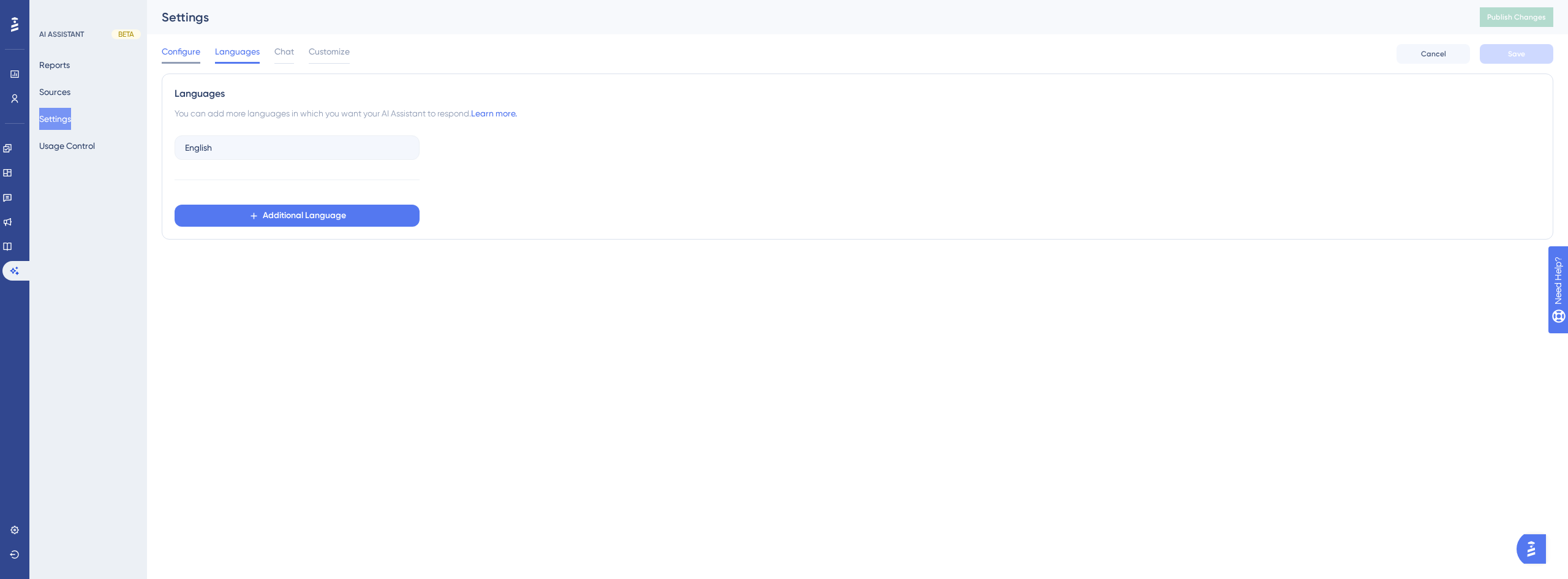
click at [173, 51] on span "Configure" at bounding box center [180, 51] width 38 height 15
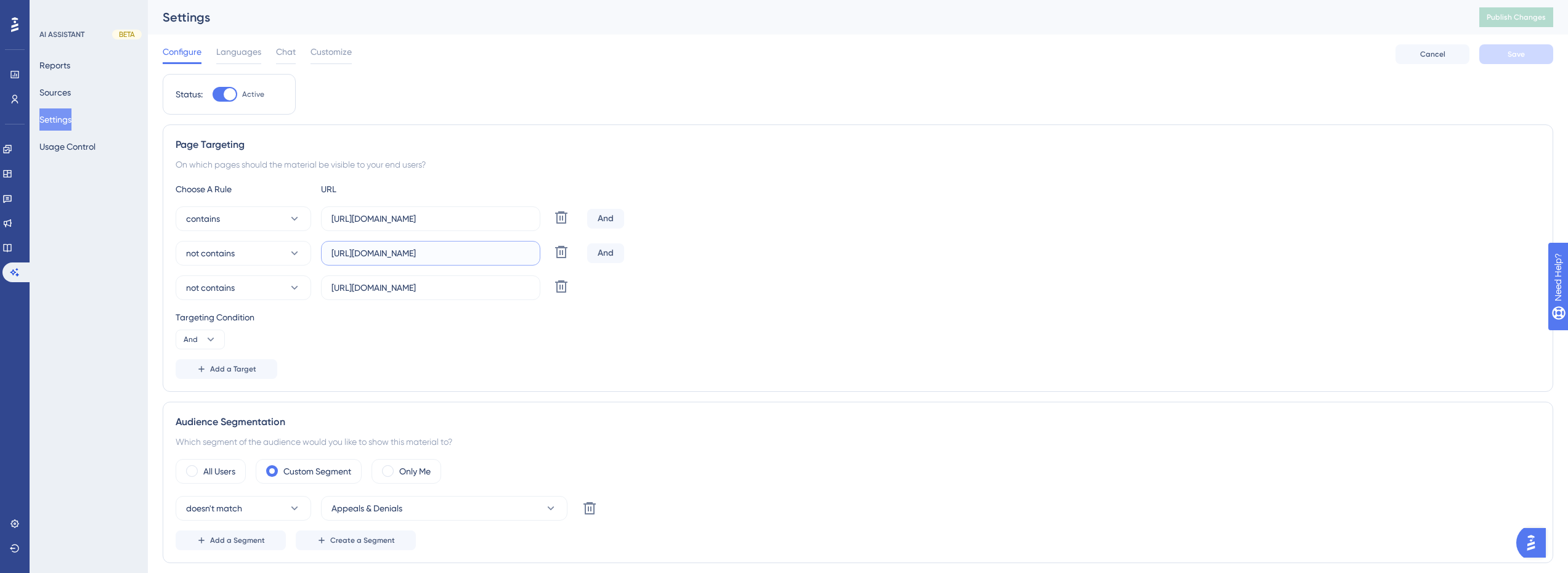
click at [454, 256] on input "https://app.crosbyhealth.com/guide/touchpoints/new" at bounding box center [431, 253] width 198 height 14
drag, startPoint x: 396, startPoint y: 256, endPoint x: 373, endPoint y: 259, distance: 23.2
click at [268, 260] on div "not contains https://app.crosbyhealth.com/guide/touchpoints/new Delete" at bounding box center [379, 253] width 407 height 25
click at [405, 251] on input "https://app.crosbyhealth.com/guide/touchpoints/new" at bounding box center [431, 253] width 198 height 14
click at [277, 258] on button "not contains" at bounding box center [243, 253] width 136 height 25
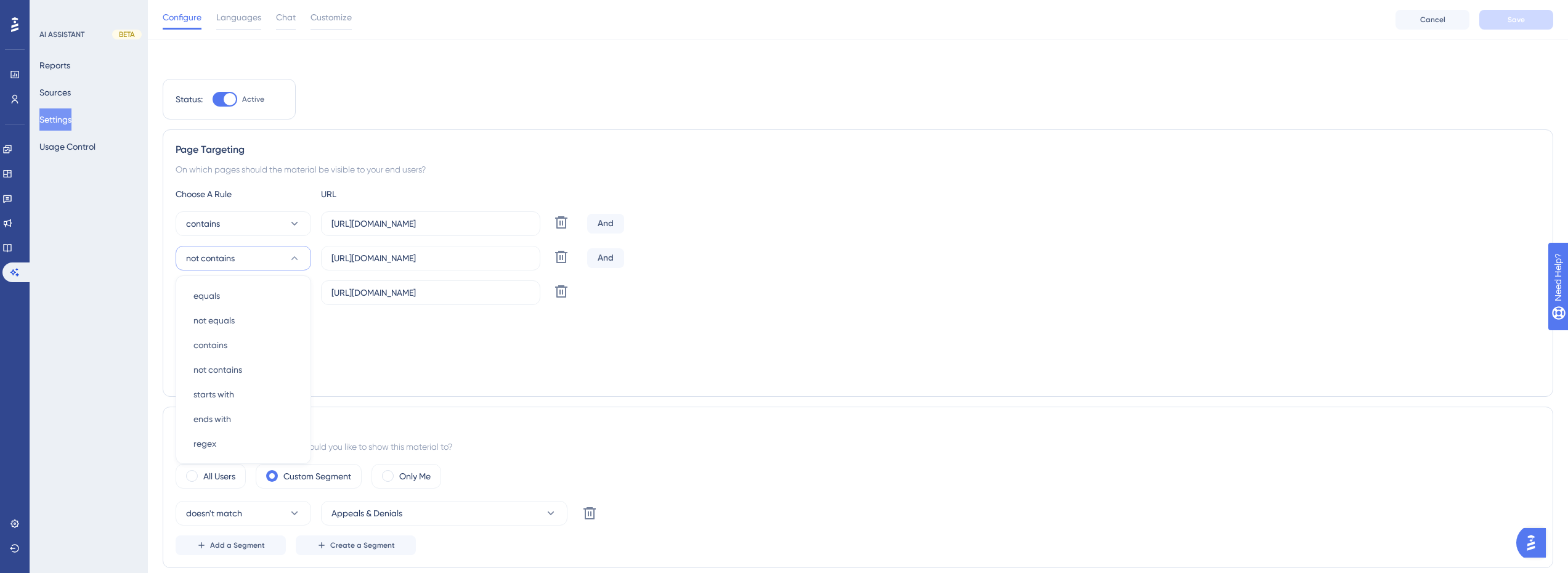
scroll to position [78, 0]
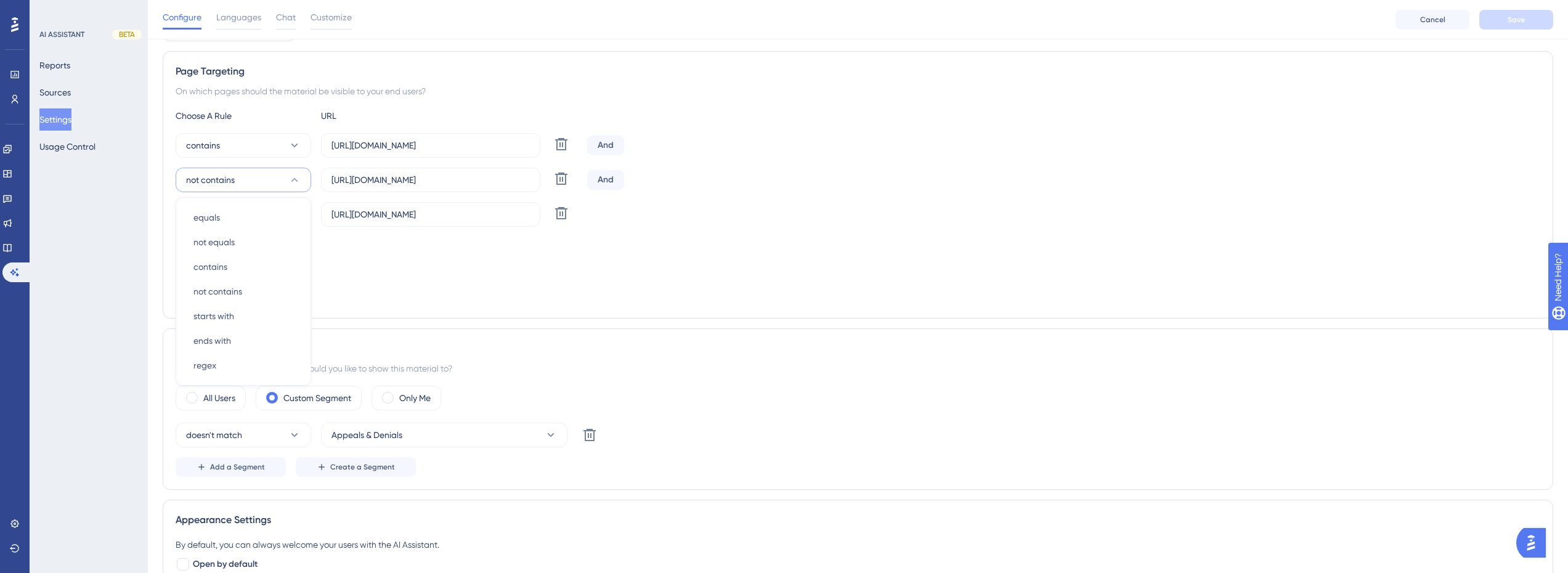
click at [530, 277] on div "Choose A Rule URL contains https://app.crosbyhealth.com/ Delete And not contain…" at bounding box center [858, 207] width 1364 height 197
click at [241, 170] on button "not contains" at bounding box center [243, 180] width 136 height 25
click at [243, 243] on div "not equals not equals" at bounding box center [243, 242] width 100 height 25
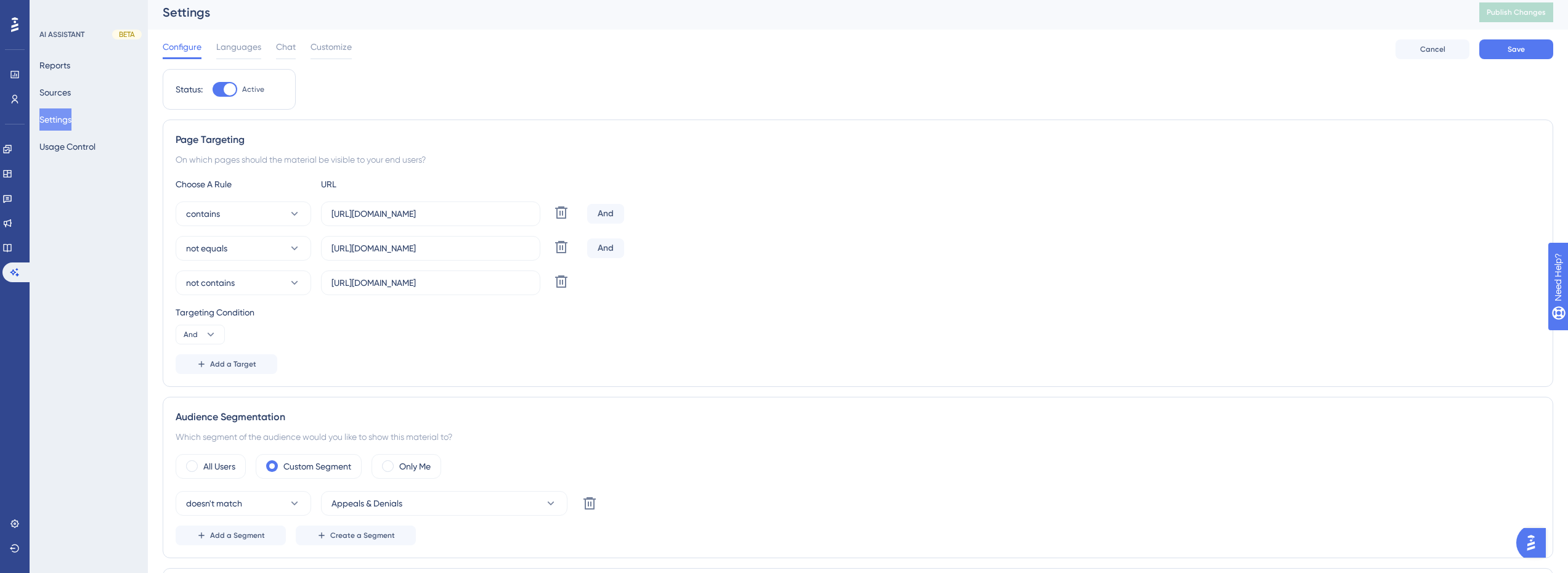
scroll to position [0, 0]
click at [1523, 55] on span "Save" at bounding box center [1516, 54] width 17 height 10
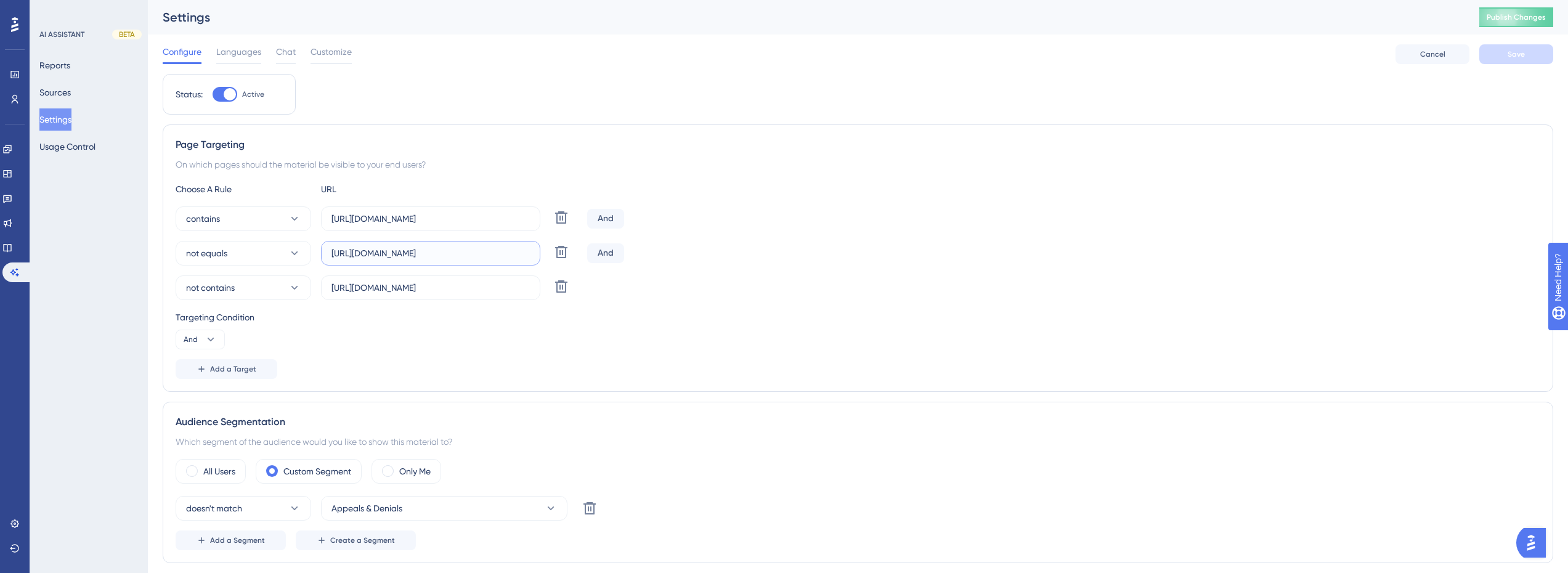
click at [464, 250] on input "https://app.crosbyhealth.com/guide/touchpoints/new" at bounding box center [431, 253] width 198 height 14
click at [759, 171] on div "On which pages should the material be visible to your end users?" at bounding box center [858, 164] width 1364 height 15
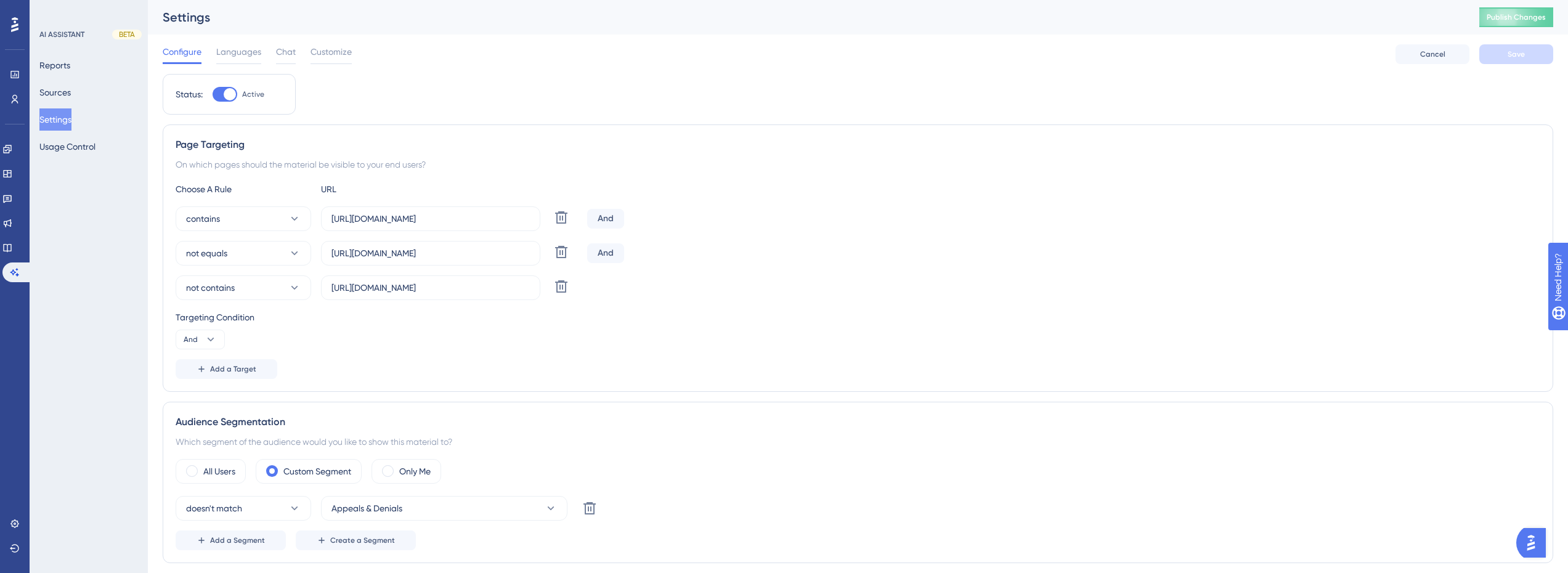
scroll to position [0, 0]
click at [1539, 18] on span "Publish Changes" at bounding box center [1516, 17] width 59 height 10
click at [247, 253] on button "not equals" at bounding box center [243, 253] width 136 height 25
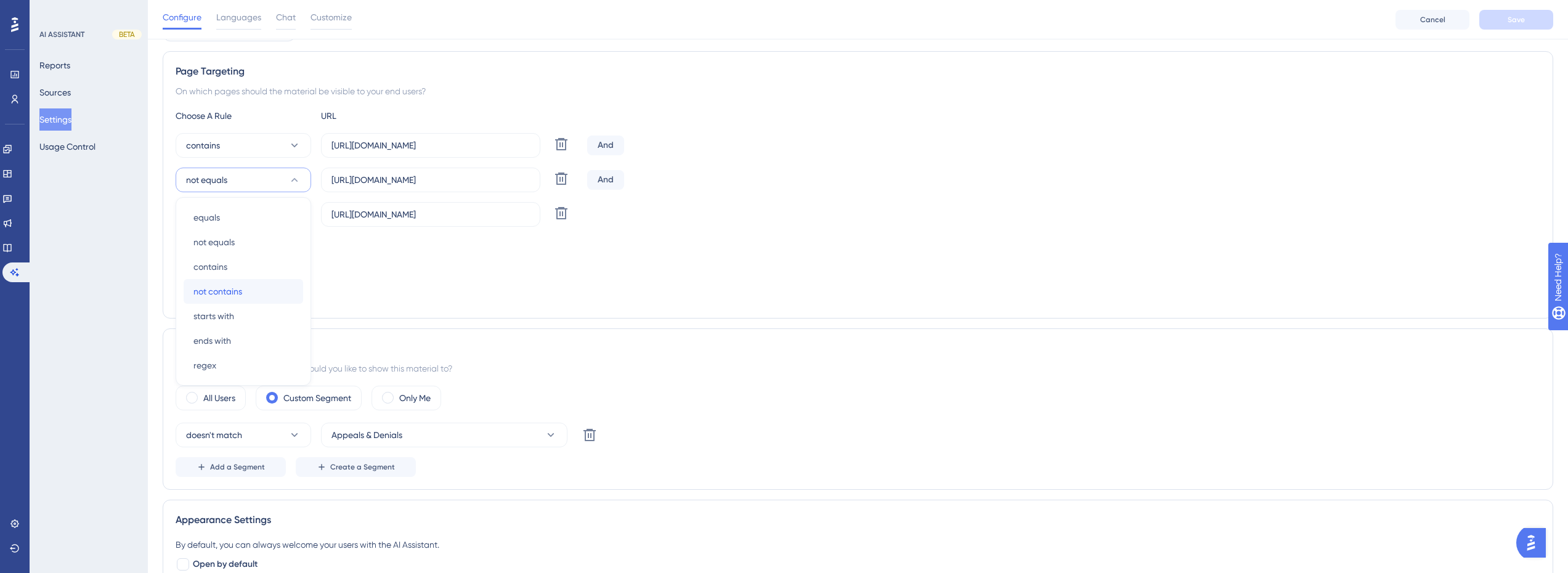
click at [254, 290] on div "not contains not contains" at bounding box center [243, 291] width 100 height 25
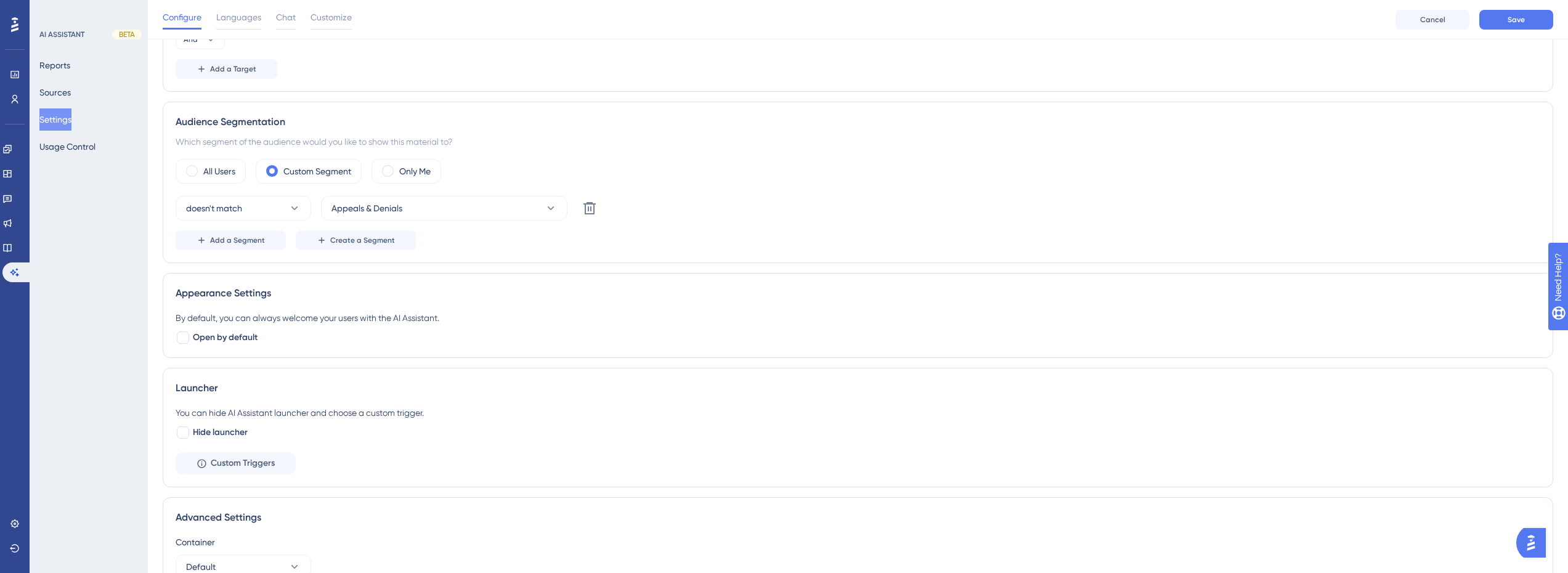
scroll to position [311, 0]
click at [242, 453] on span "Custom Triggers" at bounding box center [243, 456] width 64 height 15
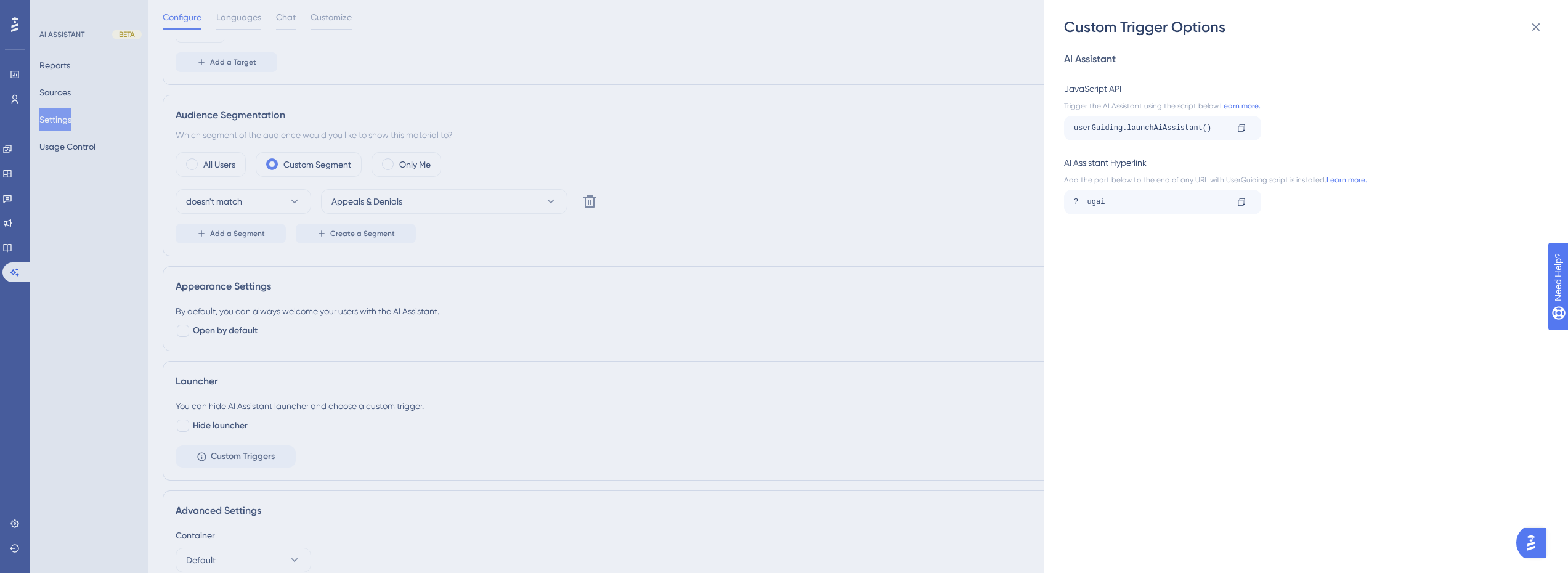
click at [1005, 243] on div "Custom Trigger Options AI Assistant JavaScript API Trigger the AI Assistant usi…" at bounding box center [784, 286] width 1568 height 573
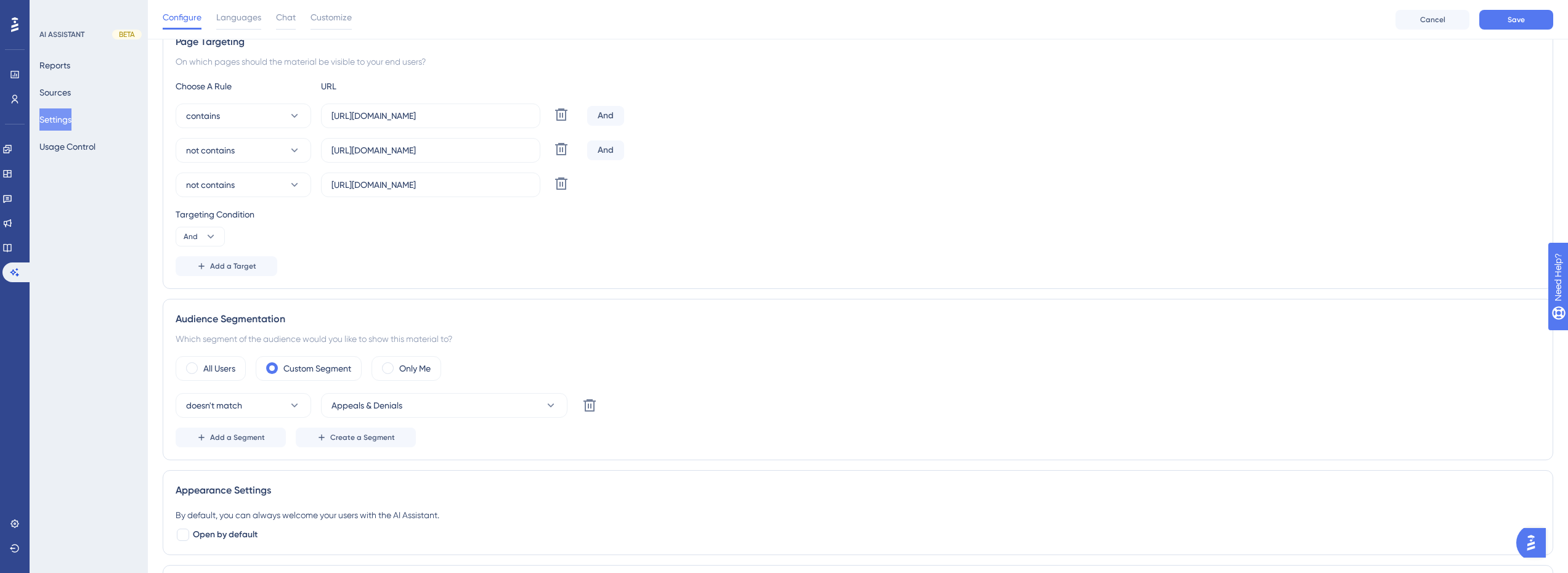
scroll to position [0, 0]
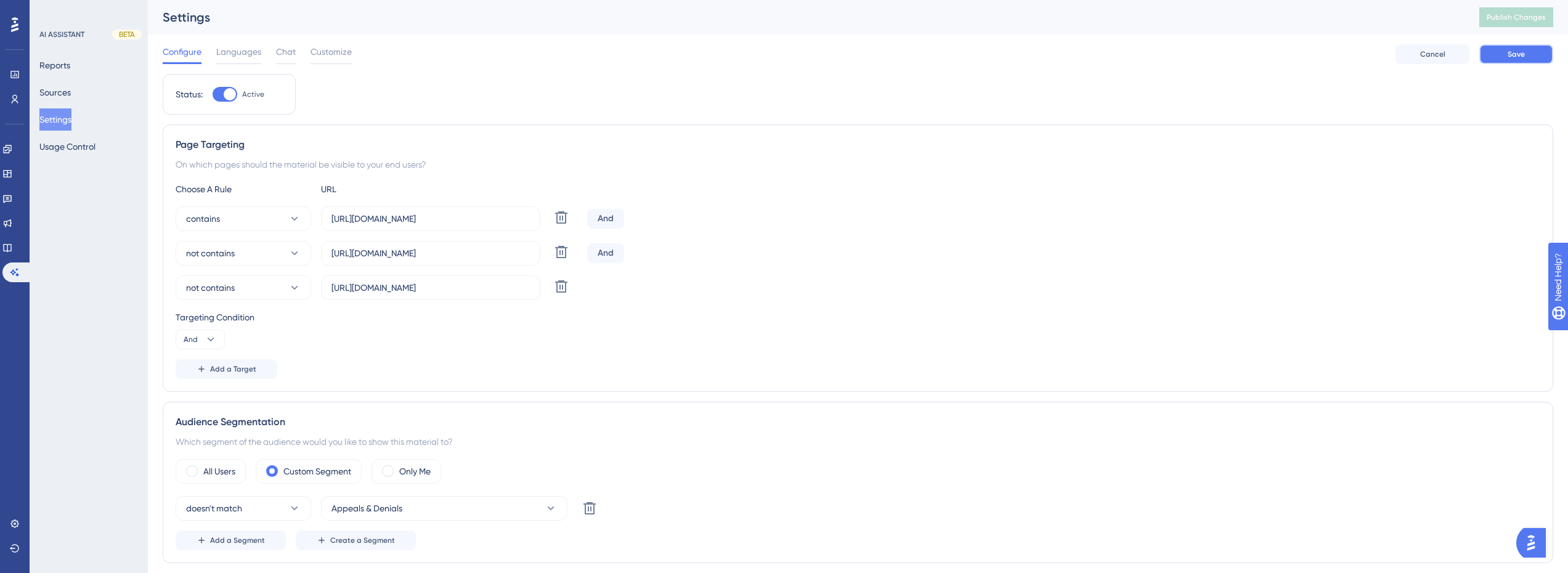
click at [1513, 51] on span "Save" at bounding box center [1516, 54] width 17 height 10
click at [1532, 18] on span "Publish Changes" at bounding box center [1516, 17] width 59 height 10
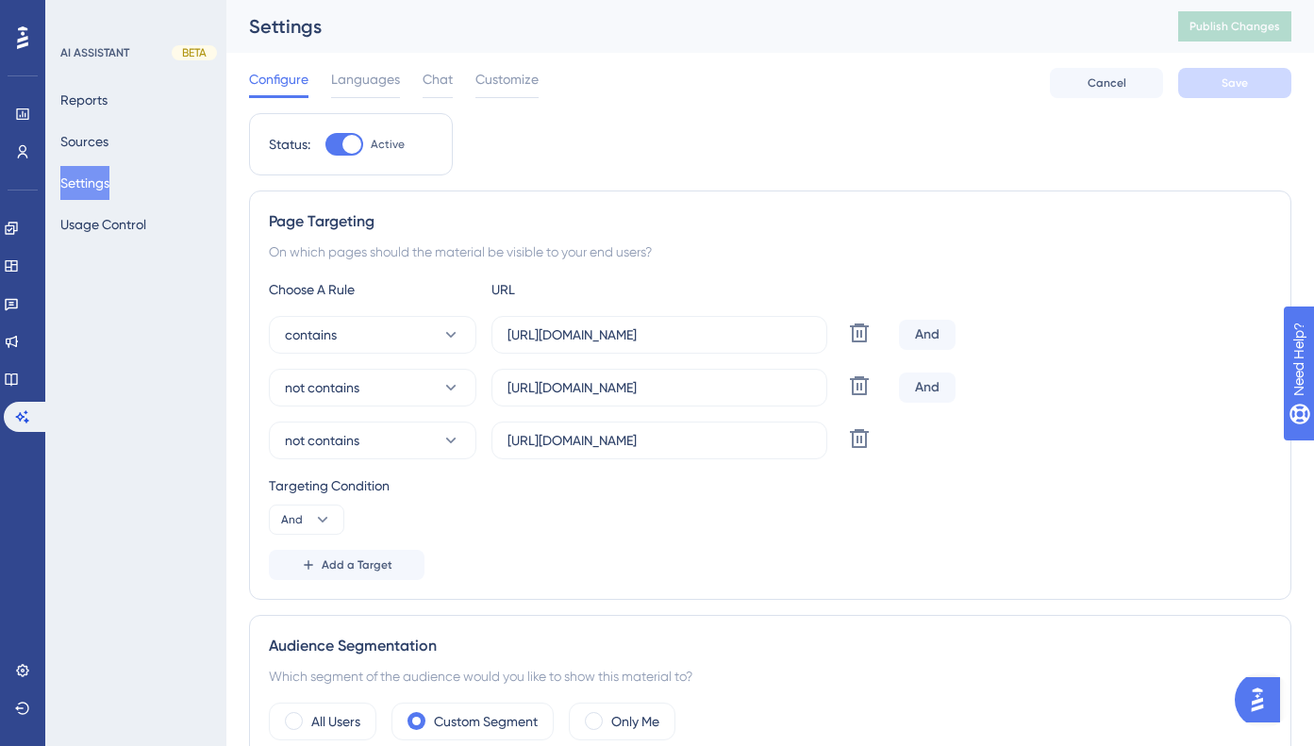
click at [579, 508] on div "Targeting Condition And" at bounding box center [770, 505] width 1003 height 60
